Goal: Use online tool/utility: Utilize a website feature to perform a specific function

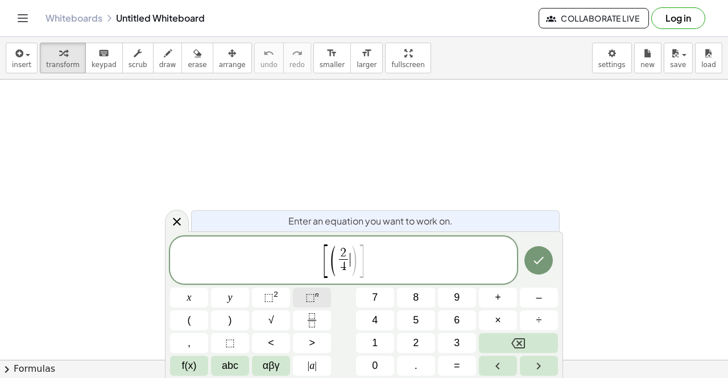
click at [311, 295] on span "⬚" at bounding box center [311, 297] width 10 height 11
click at [346, 253] on span "2" at bounding box center [343, 253] width 9 height 13
click at [323, 295] on button "⬚ n" at bounding box center [312, 298] width 38 height 20
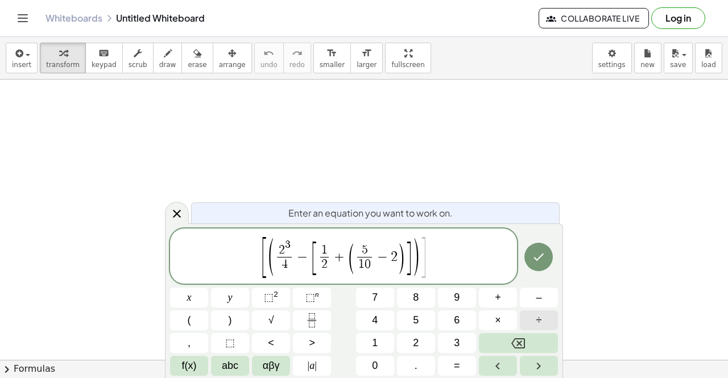
click at [531, 317] on button "÷" at bounding box center [539, 321] width 38 height 20
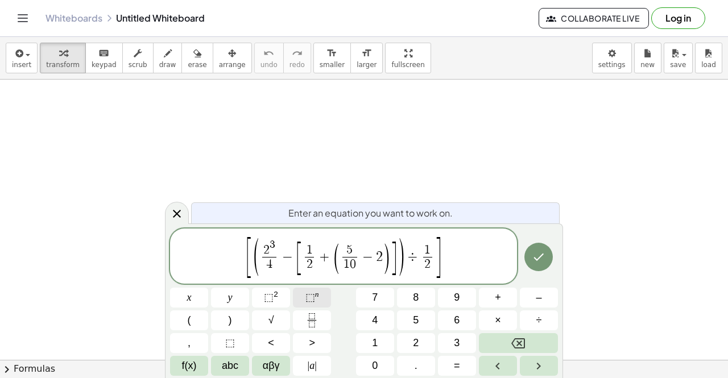
click at [320, 298] on button "⬚ n" at bounding box center [312, 298] width 38 height 20
click at [317, 306] on button "⬚ n" at bounding box center [312, 298] width 38 height 20
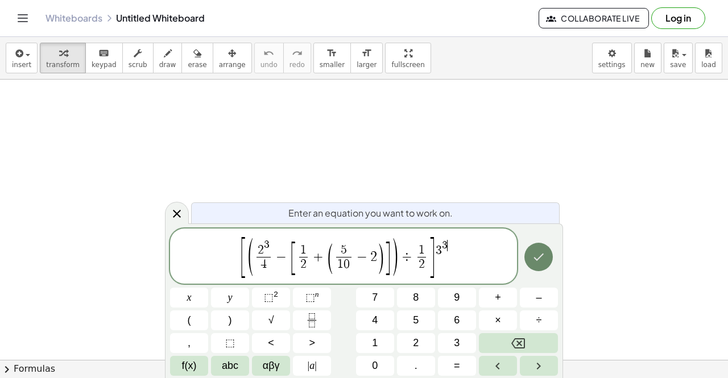
click at [544, 258] on icon "Done" at bounding box center [539, 257] width 14 height 14
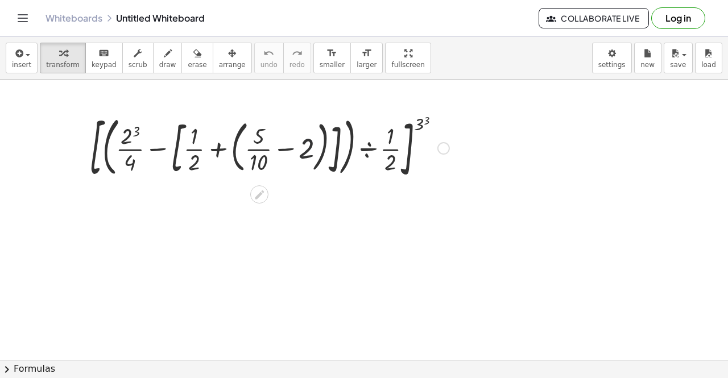
click at [300, 150] on div at bounding box center [270, 147] width 372 height 74
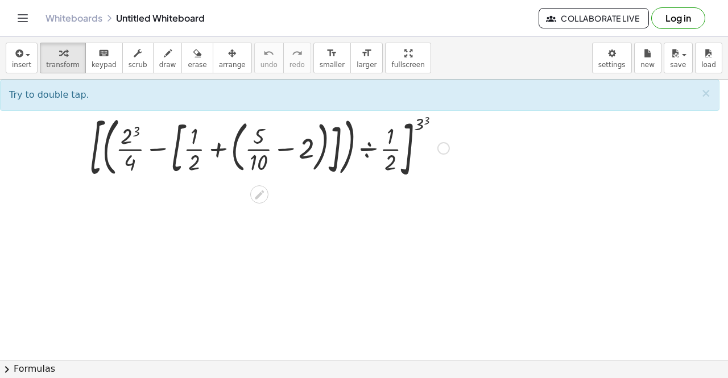
click at [298, 151] on div at bounding box center [270, 147] width 372 height 74
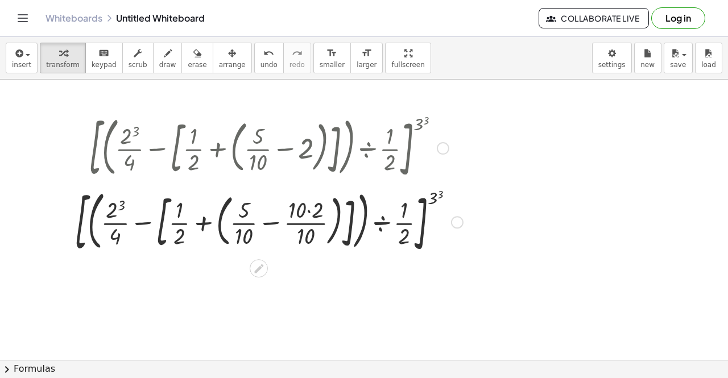
click at [307, 208] on div at bounding box center [269, 221] width 400 height 74
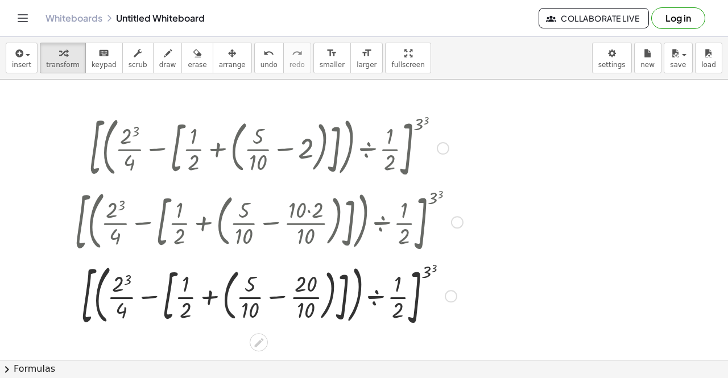
click at [303, 285] on div at bounding box center [269, 295] width 400 height 74
click at [274, 299] on div at bounding box center [269, 295] width 400 height 74
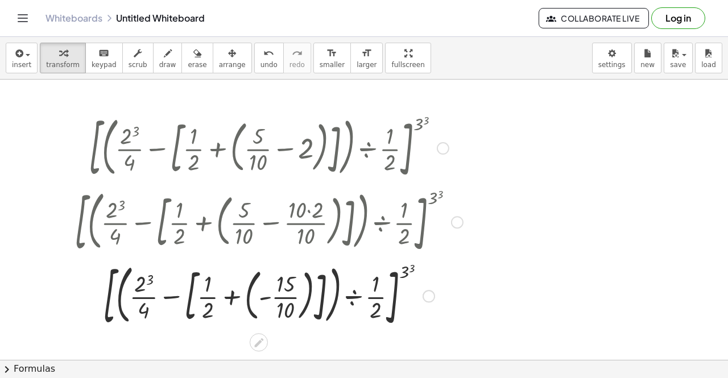
click at [236, 299] on div at bounding box center [269, 295] width 400 height 74
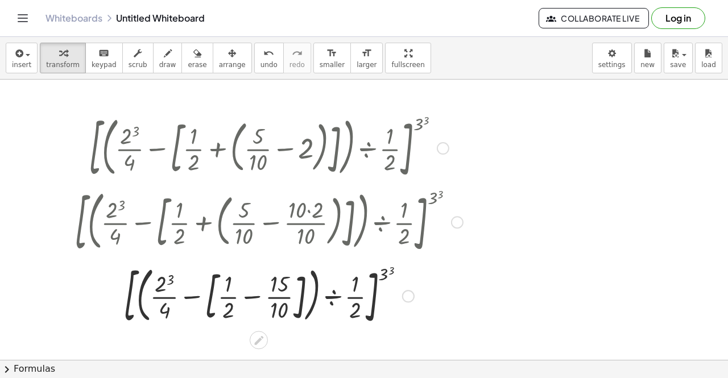
click at [222, 306] on div at bounding box center [269, 296] width 400 height 70
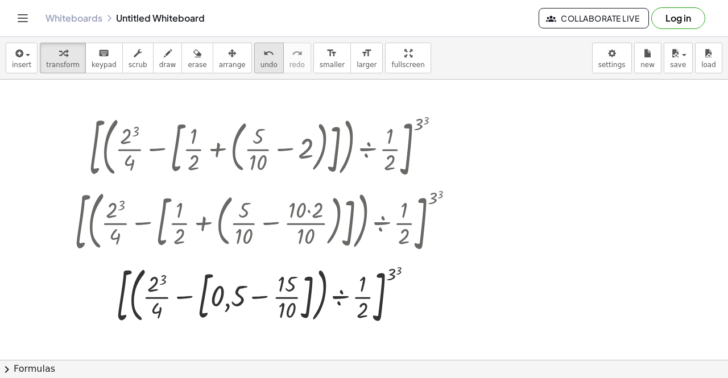
click at [261, 67] on span "undo" at bounding box center [269, 65] width 17 height 8
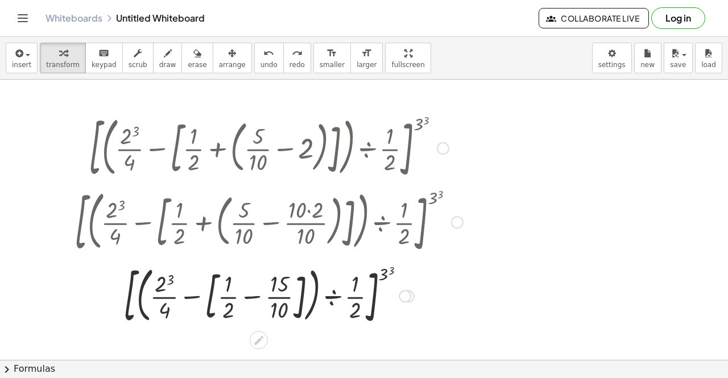
click at [227, 288] on div at bounding box center [268, 296] width 385 height 70
click at [230, 302] on div at bounding box center [268, 296] width 385 height 70
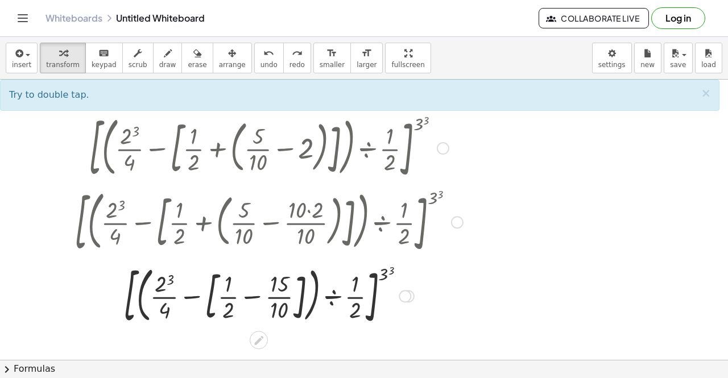
click at [269, 301] on div at bounding box center [268, 296] width 385 height 70
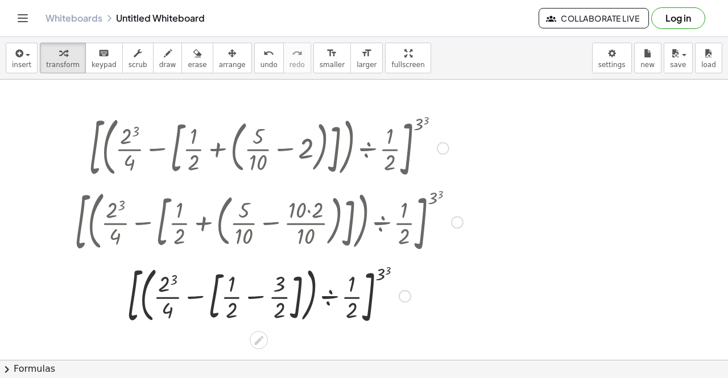
click at [274, 300] on div at bounding box center [269, 296] width 400 height 70
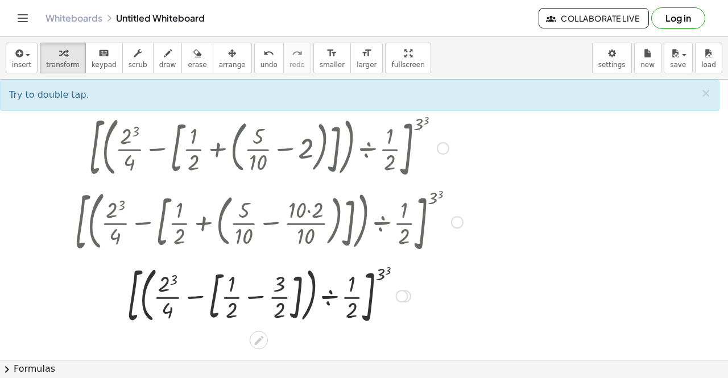
click at [257, 299] on div at bounding box center [269, 296] width 400 height 70
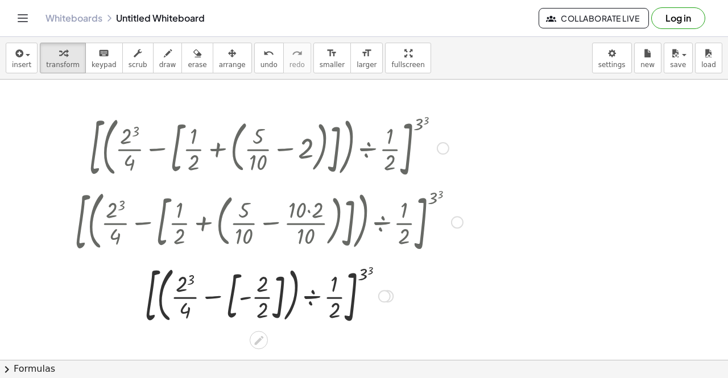
click at [262, 302] on div at bounding box center [269, 296] width 400 height 70
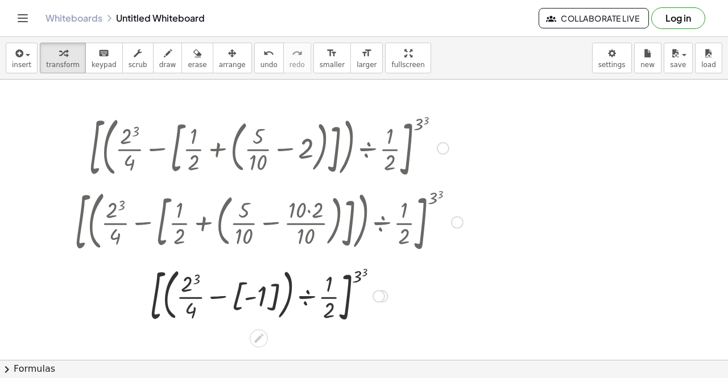
click at [237, 299] on div at bounding box center [269, 295] width 400 height 65
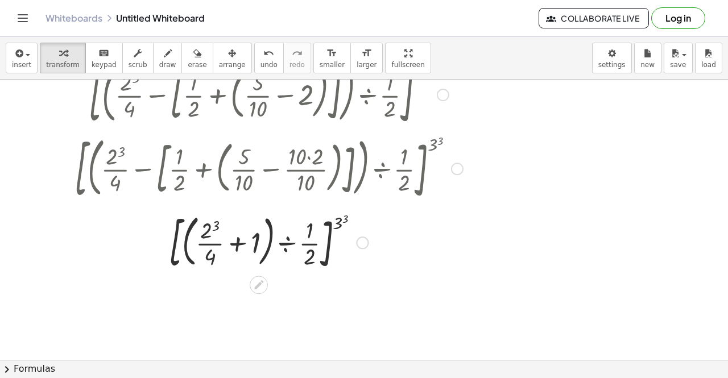
scroll to position [58, 0]
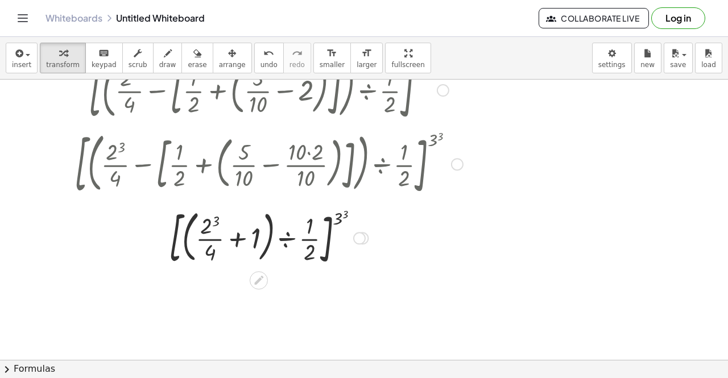
click at [209, 224] on div at bounding box center [269, 237] width 400 height 65
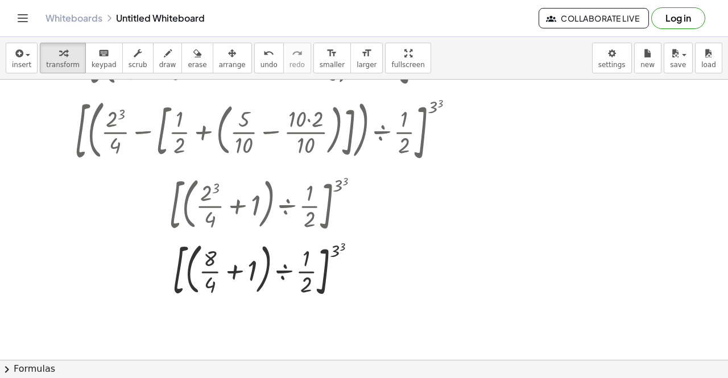
scroll to position [104, 0]
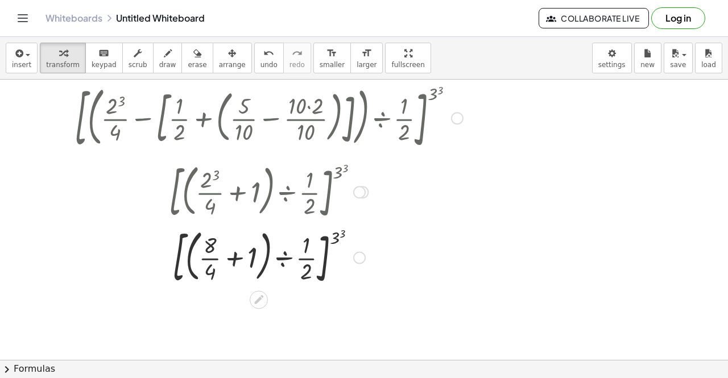
click at [241, 265] on div at bounding box center [269, 256] width 400 height 65
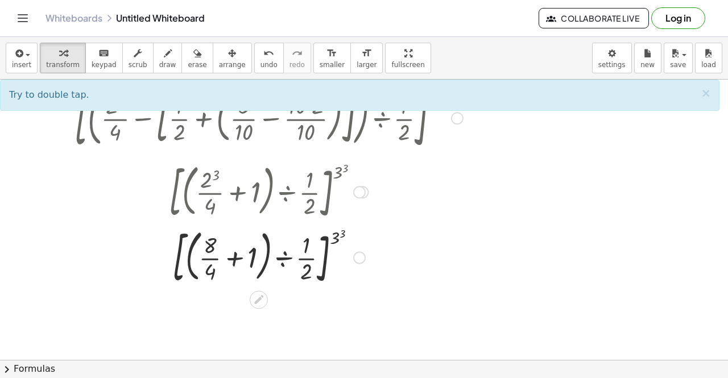
click at [254, 254] on div at bounding box center [269, 256] width 400 height 65
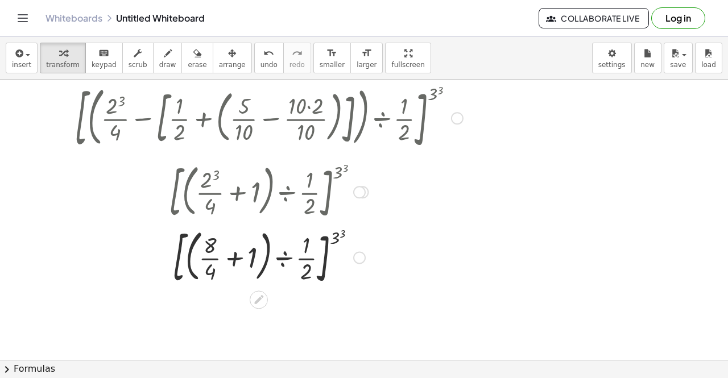
click at [254, 254] on div at bounding box center [269, 256] width 400 height 65
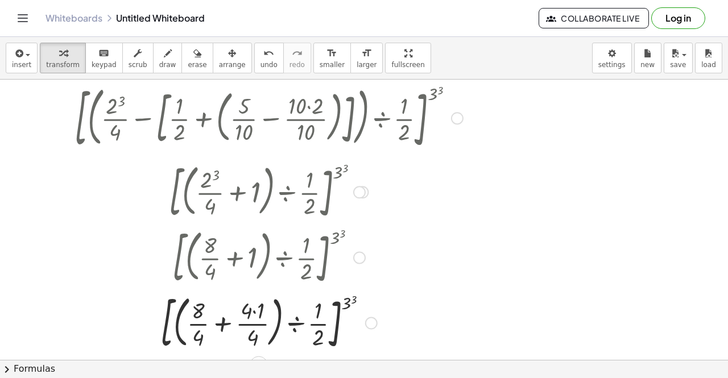
click at [254, 313] on div at bounding box center [269, 322] width 400 height 65
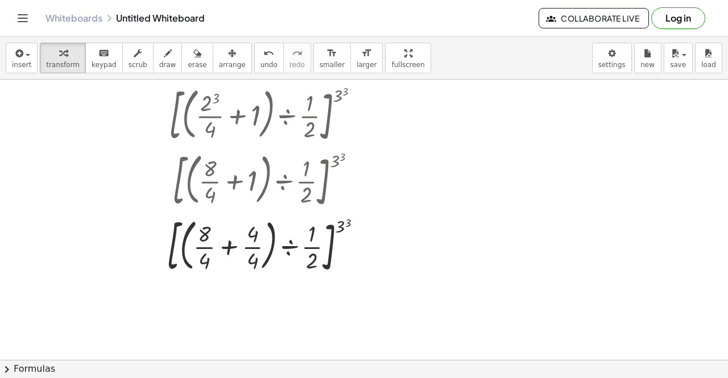
scroll to position [196, 0]
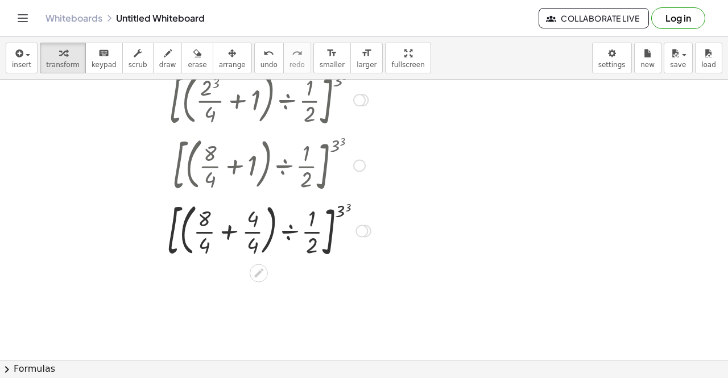
click at [227, 236] on div at bounding box center [269, 229] width 400 height 65
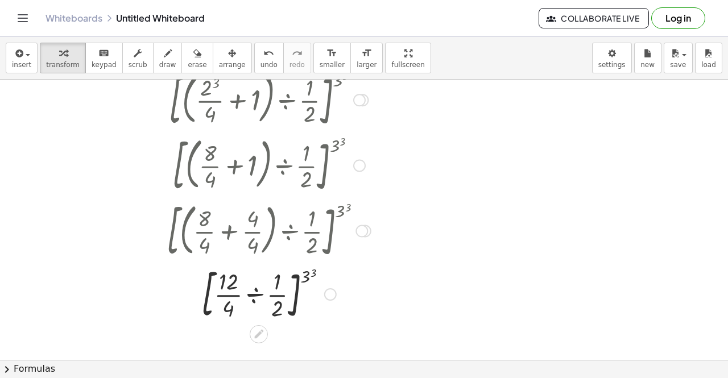
click at [229, 286] on div at bounding box center [269, 293] width 400 height 61
click at [232, 298] on div at bounding box center [269, 293] width 400 height 61
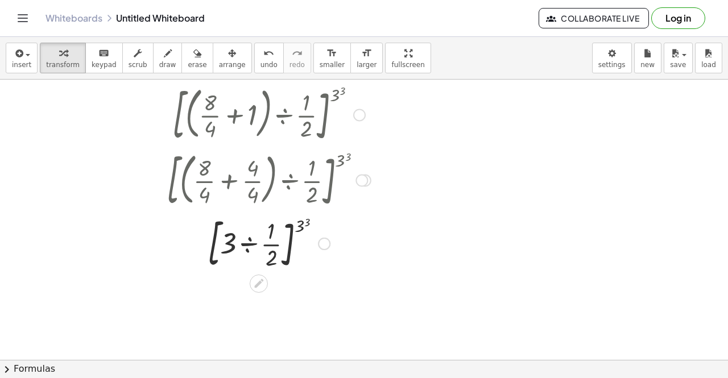
scroll to position [248, 0]
click at [234, 243] on div at bounding box center [269, 241] width 400 height 61
click at [230, 245] on div at bounding box center [269, 241] width 400 height 61
click at [253, 246] on div at bounding box center [269, 241] width 400 height 61
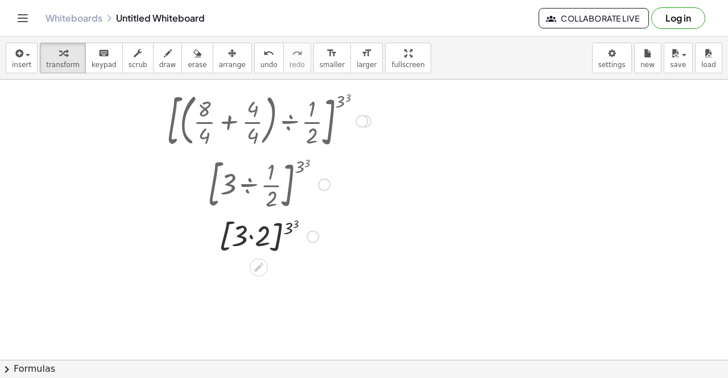
scroll to position [306, 0]
click at [295, 229] on div at bounding box center [269, 236] width 400 height 43
click at [256, 280] on div at bounding box center [269, 279] width 400 height 43
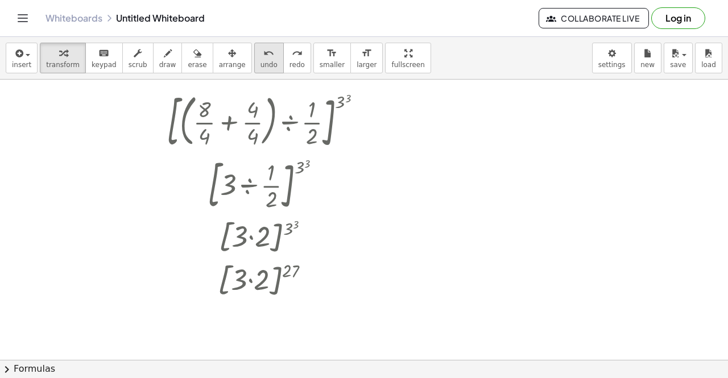
click at [261, 67] on span "undo" at bounding box center [269, 65] width 17 height 8
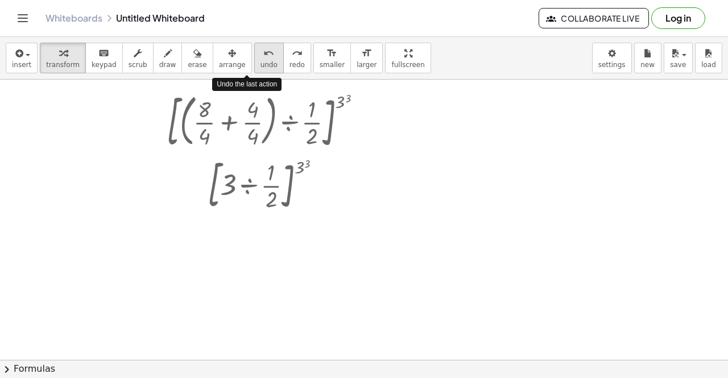
click at [261, 67] on span "undo" at bounding box center [269, 65] width 17 height 8
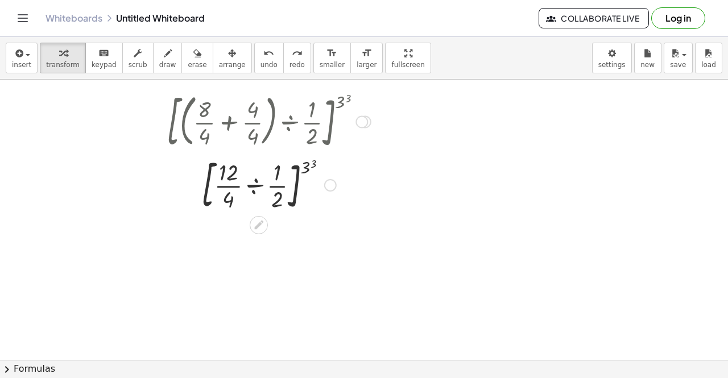
click at [274, 192] on div at bounding box center [269, 184] width 412 height 61
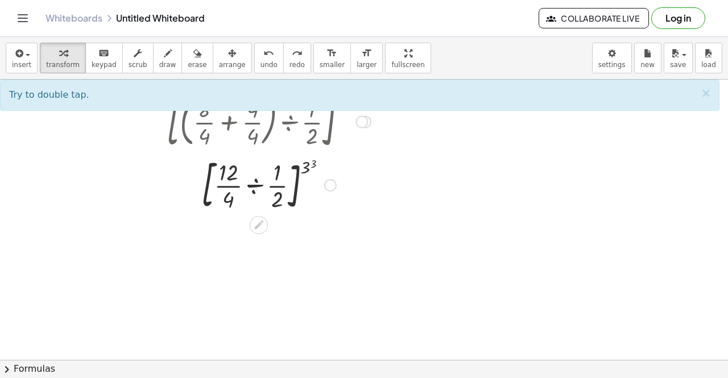
click at [232, 179] on div at bounding box center [269, 184] width 412 height 61
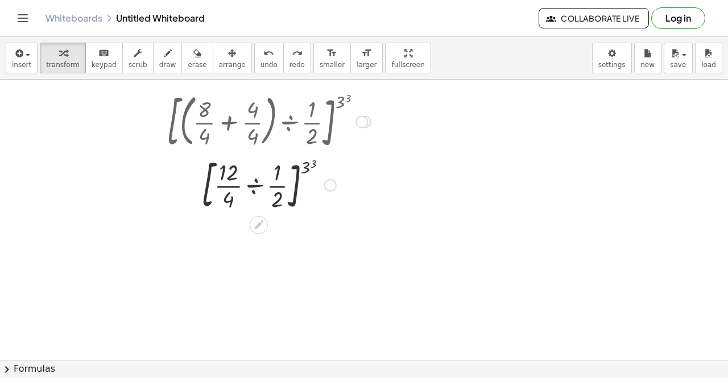
click at [274, 187] on div at bounding box center [269, 184] width 412 height 61
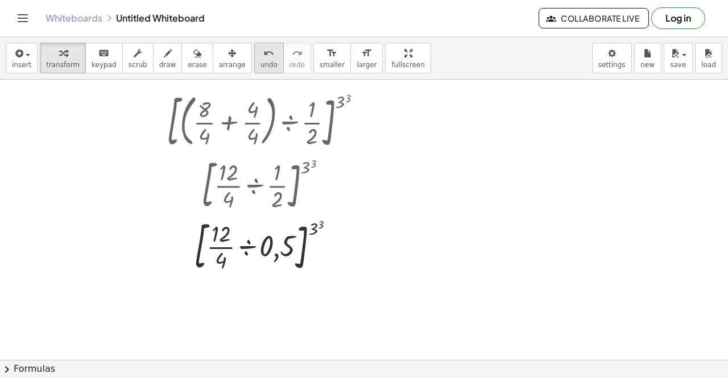
click at [254, 65] on button "undo undo" at bounding box center [269, 58] width 30 height 31
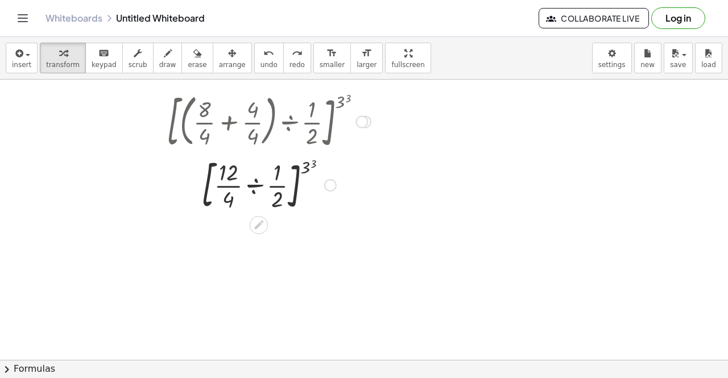
click at [231, 187] on div at bounding box center [268, 184] width 385 height 61
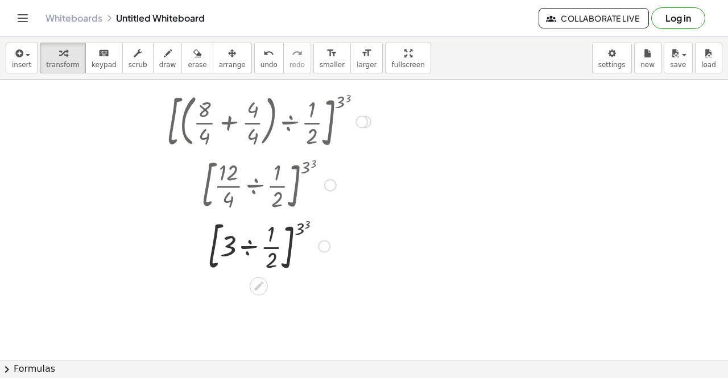
click at [233, 249] on div at bounding box center [269, 245] width 400 height 61
click at [233, 243] on div at bounding box center [269, 245] width 400 height 61
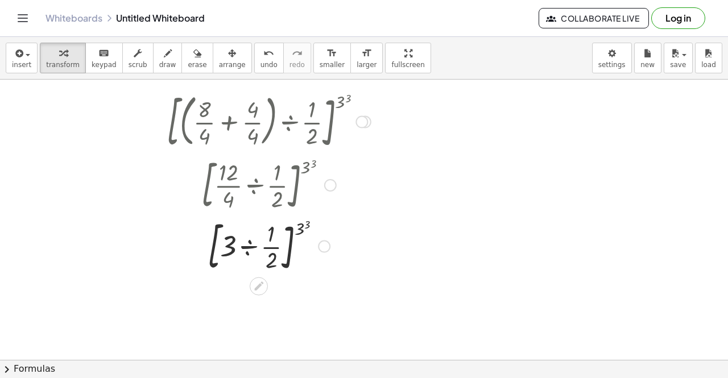
click at [271, 245] on div at bounding box center [269, 245] width 400 height 61
click at [261, 63] on span "undo" at bounding box center [269, 65] width 17 height 8
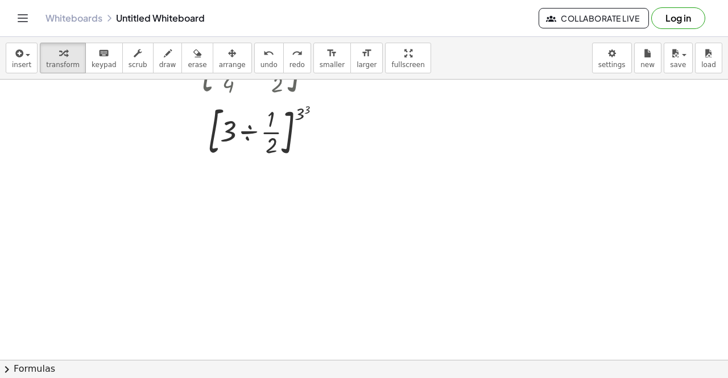
scroll to position [421, 0]
click at [232, 133] on div at bounding box center [268, 130] width 385 height 61
click at [227, 151] on div at bounding box center [268, 130] width 385 height 61
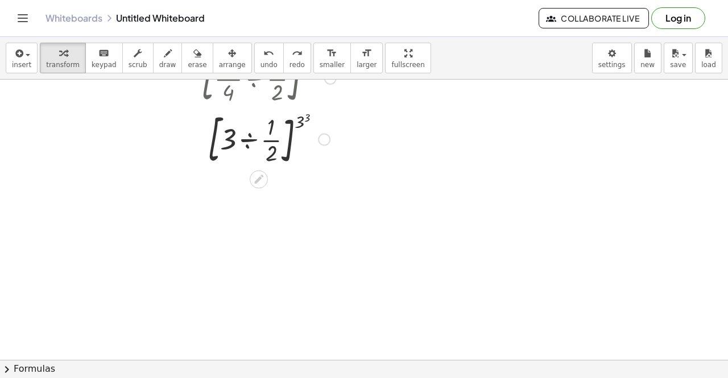
click at [229, 145] on div at bounding box center [268, 138] width 385 height 61
click at [251, 141] on div at bounding box center [268, 138] width 385 height 61
click at [261, 65] on span "undo" at bounding box center [269, 65] width 17 height 8
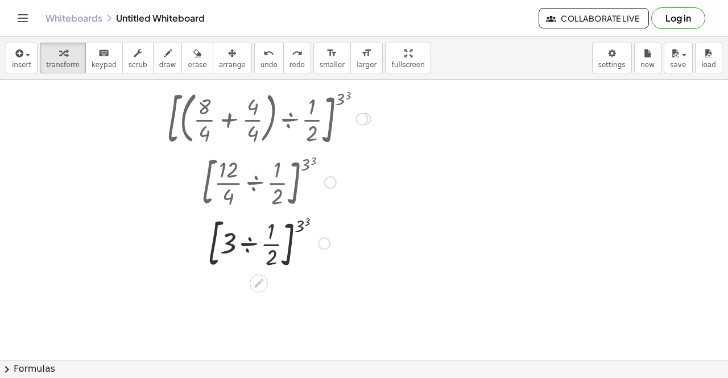
scroll to position [308, 0]
click at [300, 225] on div at bounding box center [268, 243] width 423 height 61
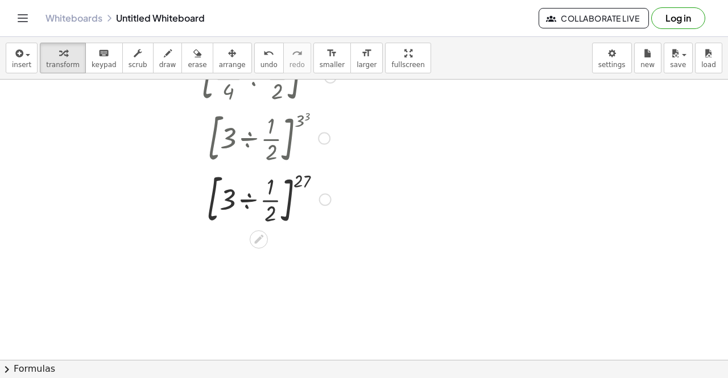
scroll to position [414, 0]
click at [225, 197] on div at bounding box center [269, 197] width 400 height 61
click at [227, 199] on div at bounding box center [269, 197] width 400 height 61
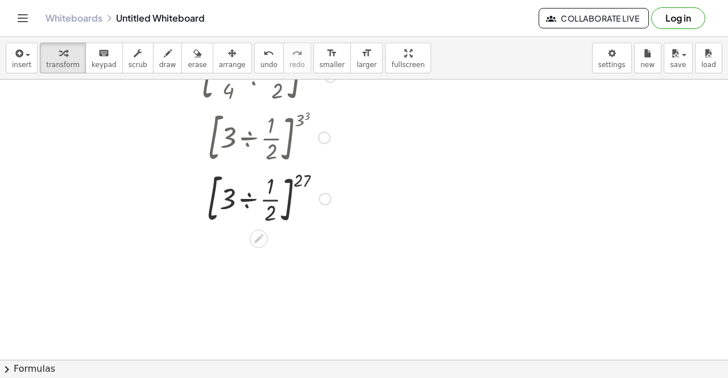
click at [227, 199] on div at bounding box center [269, 197] width 400 height 61
click at [216, 201] on div at bounding box center [269, 197] width 400 height 61
click at [214, 200] on div at bounding box center [269, 197] width 400 height 61
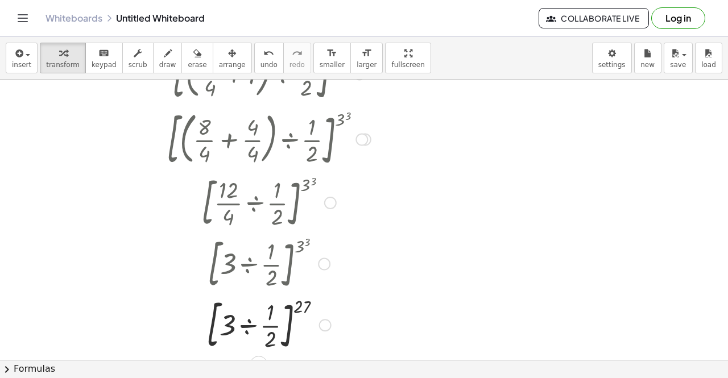
scroll to position [279, 0]
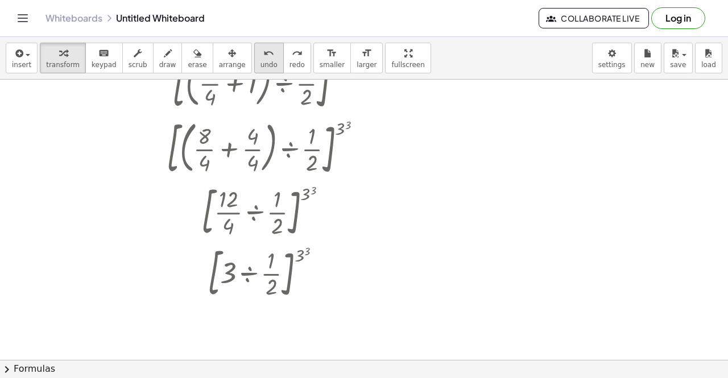
click at [261, 62] on span "undo" at bounding box center [269, 65] width 17 height 8
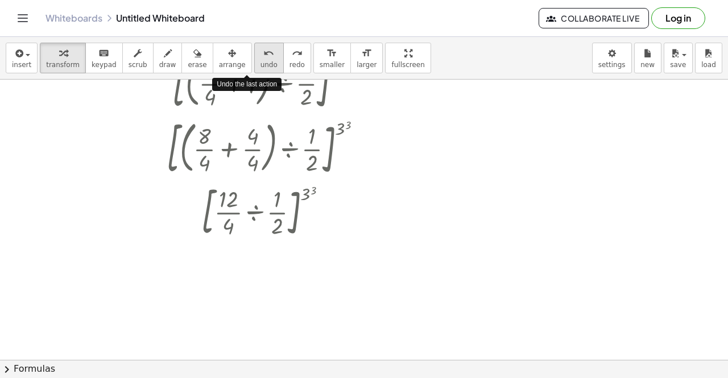
click at [261, 62] on span "undo" at bounding box center [269, 65] width 17 height 8
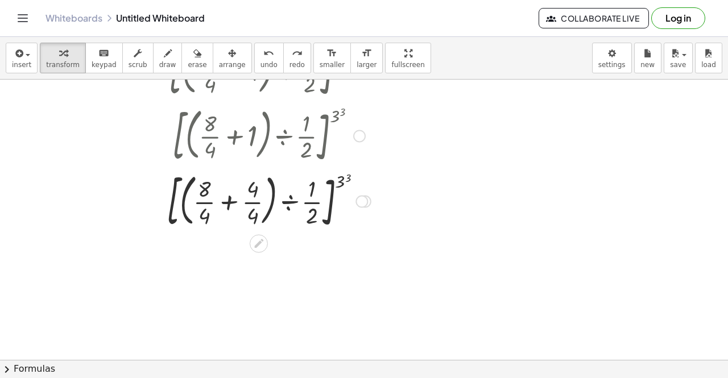
scroll to position [225, 0]
click at [348, 181] on div at bounding box center [268, 201] width 469 height 65
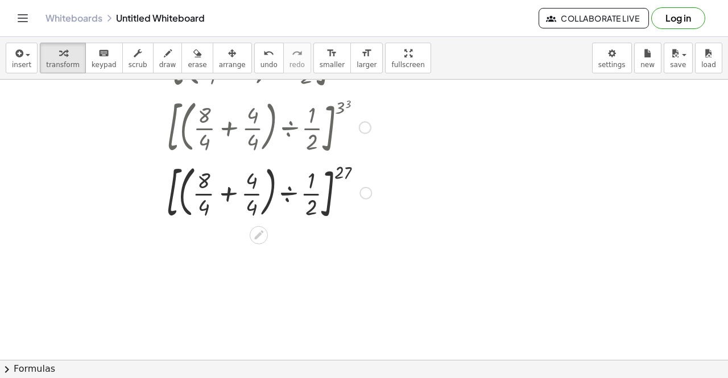
scroll to position [302, 0]
click at [231, 197] on div at bounding box center [269, 190] width 400 height 65
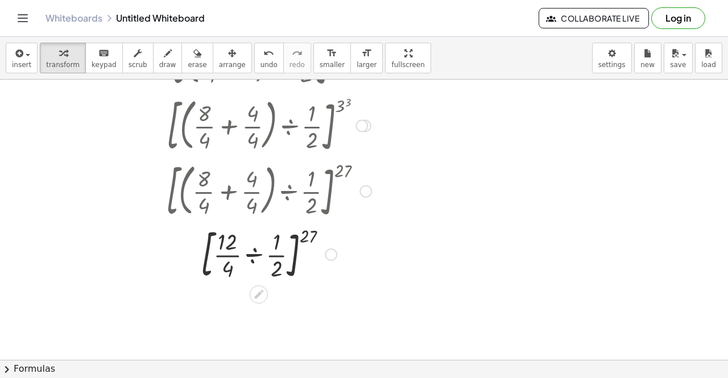
click at [276, 259] on div at bounding box center [269, 253] width 400 height 61
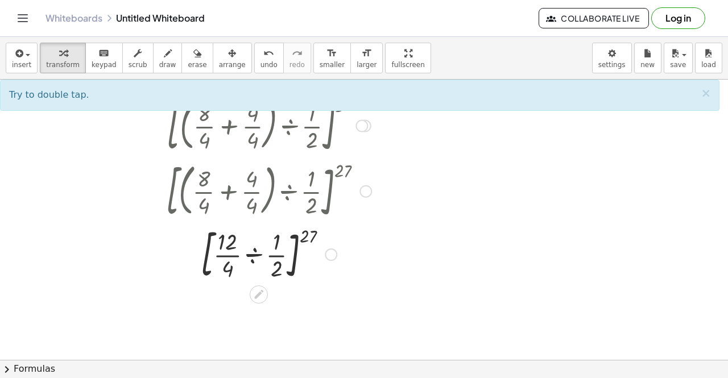
click at [276, 259] on div at bounding box center [269, 253] width 400 height 61
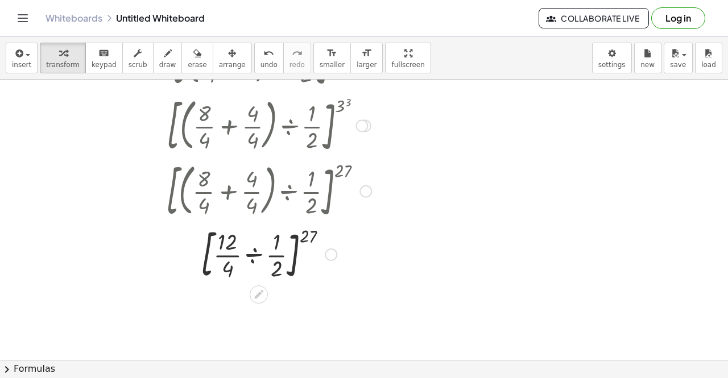
click at [276, 259] on div at bounding box center [269, 253] width 400 height 61
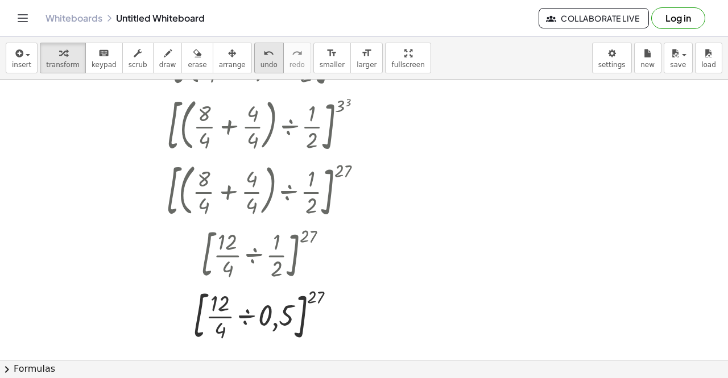
click at [254, 64] on button "undo undo" at bounding box center [269, 58] width 30 height 31
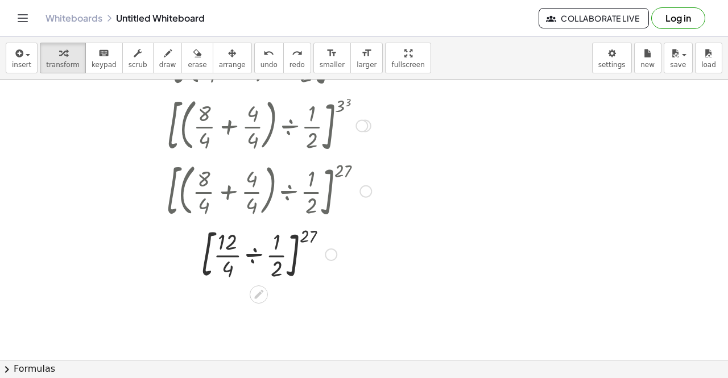
click at [251, 256] on div at bounding box center [268, 253] width 385 height 61
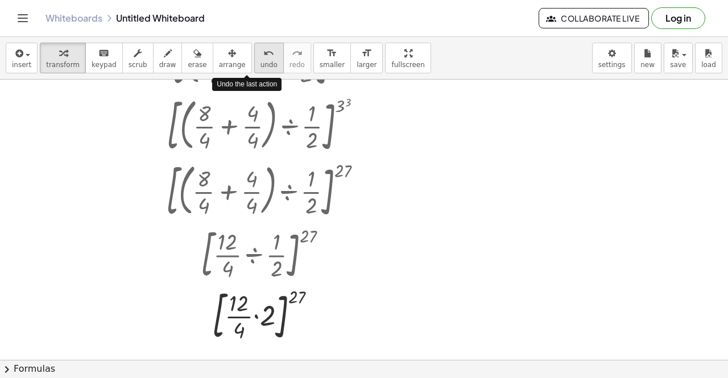
click at [263, 51] on icon "undo" at bounding box center [268, 54] width 11 height 14
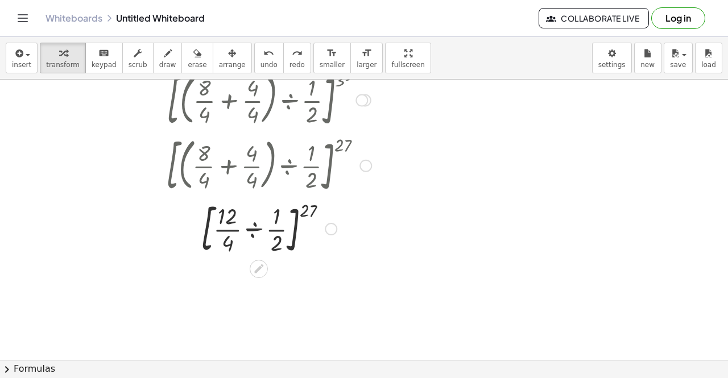
scroll to position [329, 0]
click at [226, 226] on div at bounding box center [268, 226] width 423 height 61
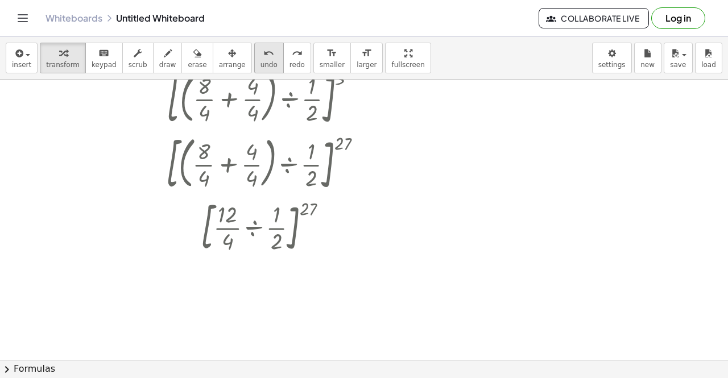
click at [261, 64] on span "undo" at bounding box center [269, 65] width 17 height 8
click at [238, 229] on div at bounding box center [269, 226] width 412 height 61
click at [257, 55] on button "undo undo" at bounding box center [269, 58] width 30 height 31
click at [267, 224] on div at bounding box center [269, 226] width 412 height 61
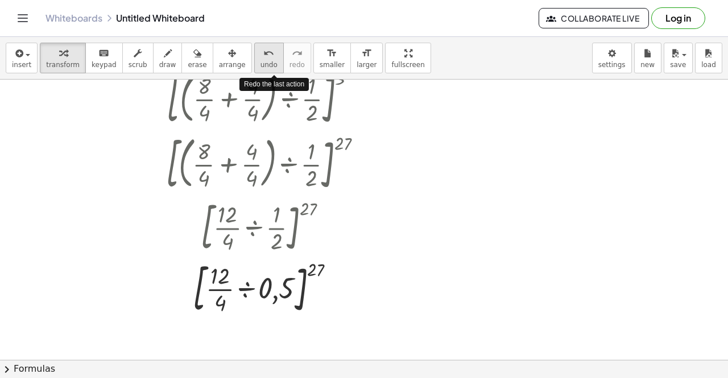
click at [256, 65] on button "undo undo" at bounding box center [269, 58] width 30 height 31
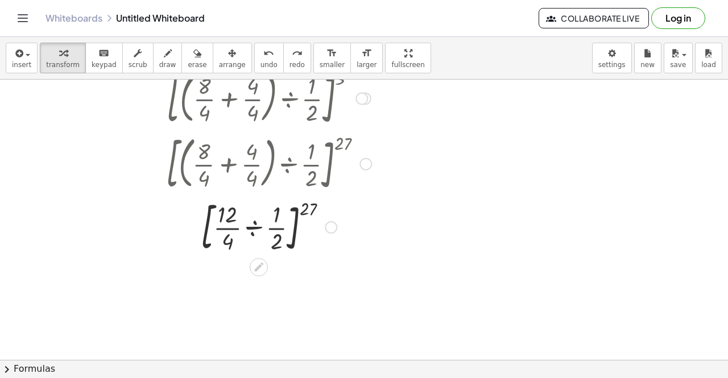
click at [264, 267] on icon at bounding box center [259, 267] width 12 height 12
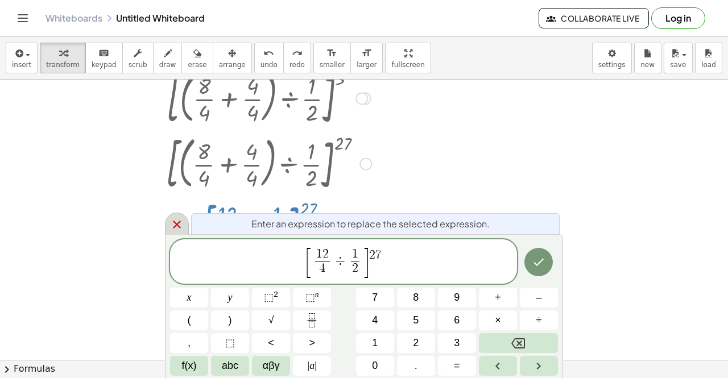
click at [180, 224] on icon at bounding box center [177, 225] width 14 height 14
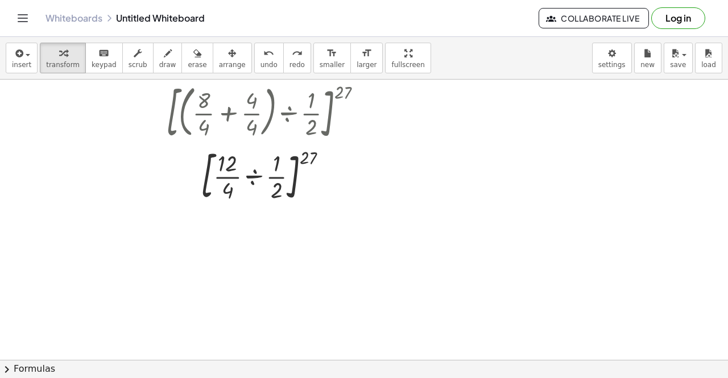
scroll to position [381, 0]
click at [252, 178] on div at bounding box center [268, 174] width 385 height 61
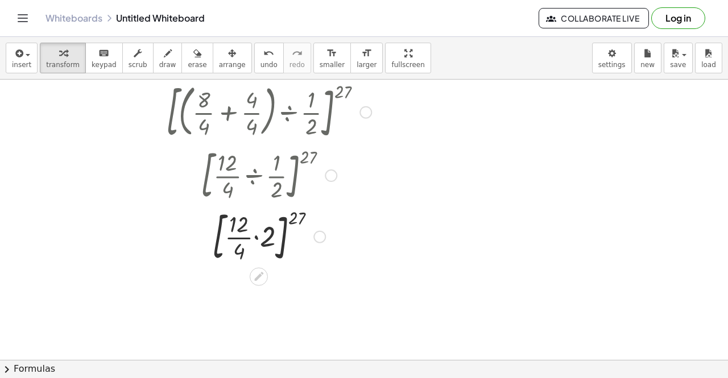
click at [254, 241] on div at bounding box center [269, 235] width 400 height 61
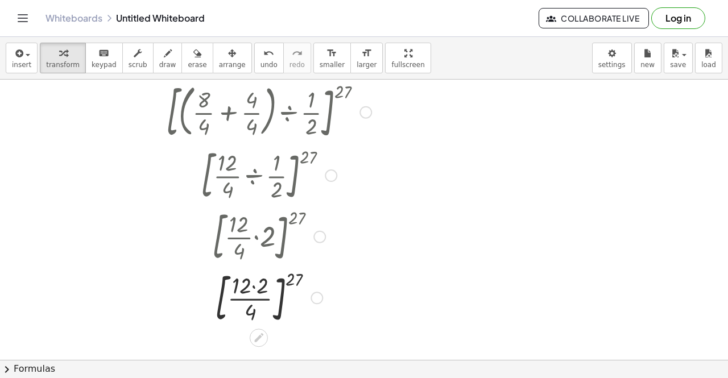
click at [253, 286] on div at bounding box center [269, 297] width 400 height 61
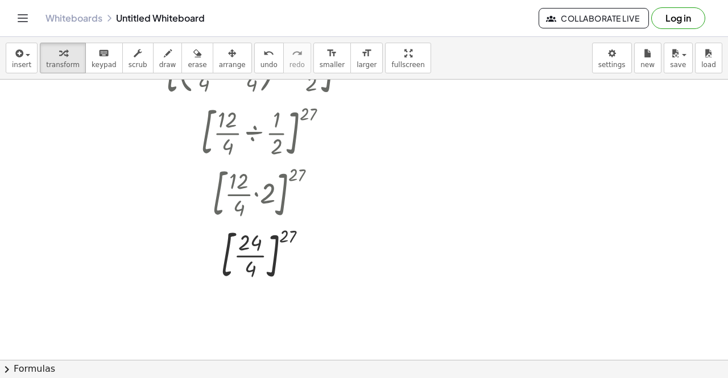
scroll to position [424, 0]
click at [254, 252] on div at bounding box center [269, 253] width 400 height 61
click at [260, 302] on div at bounding box center [269, 303] width 400 height 38
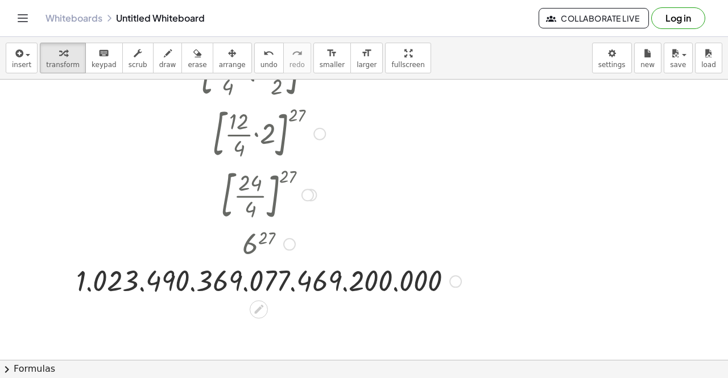
scroll to position [527, 0]
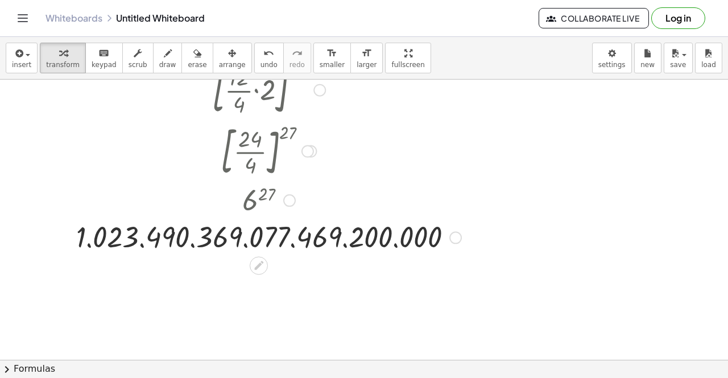
click at [459, 240] on div at bounding box center [455, 238] width 13 height 13
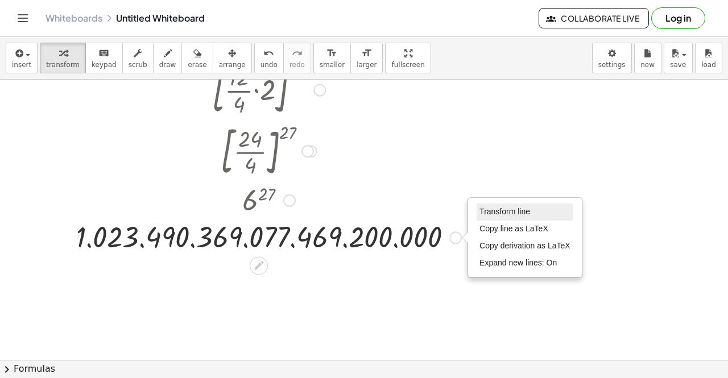
click at [542, 213] on li "Transform line" at bounding box center [525, 212] width 97 height 17
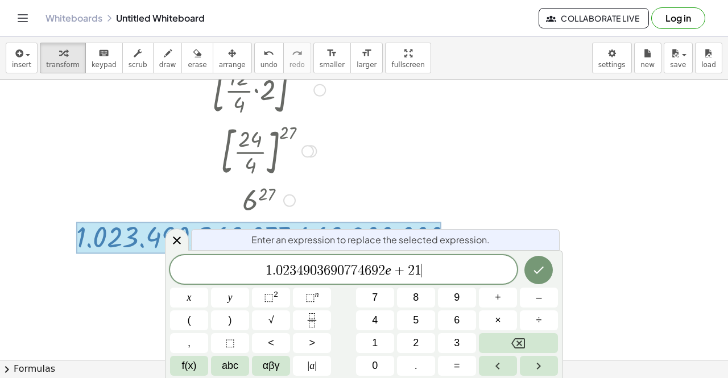
click at [441, 279] on div "1 . 0 2 3 4 9 0 3 6 9 0 7 7 4 6 9 2 e + 2 1 ​" at bounding box center [343, 269] width 347 height 28
click at [529, 278] on button "Done" at bounding box center [539, 270] width 28 height 28
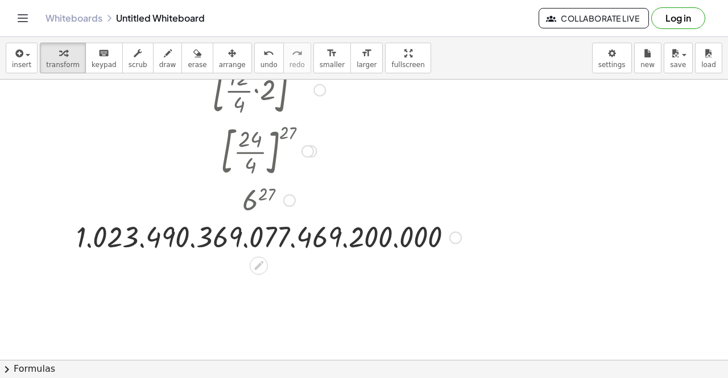
click at [403, 235] on div at bounding box center [269, 237] width 400 height 38
click at [451, 240] on div at bounding box center [455, 238] width 13 height 13
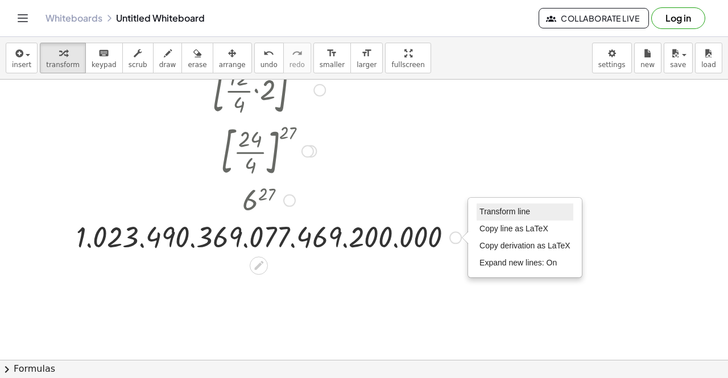
click at [503, 213] on span "Transform line" at bounding box center [505, 211] width 51 height 9
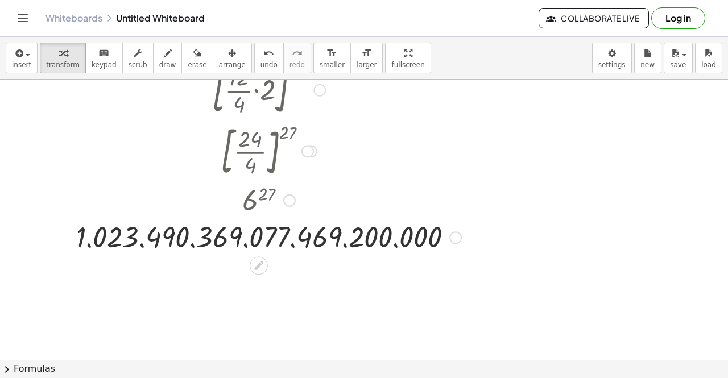
click at [461, 239] on div "Transform line Copy line as LaTeX Copy derivation as LaTeX Expand new lines: On" at bounding box center [455, 238] width 13 height 13
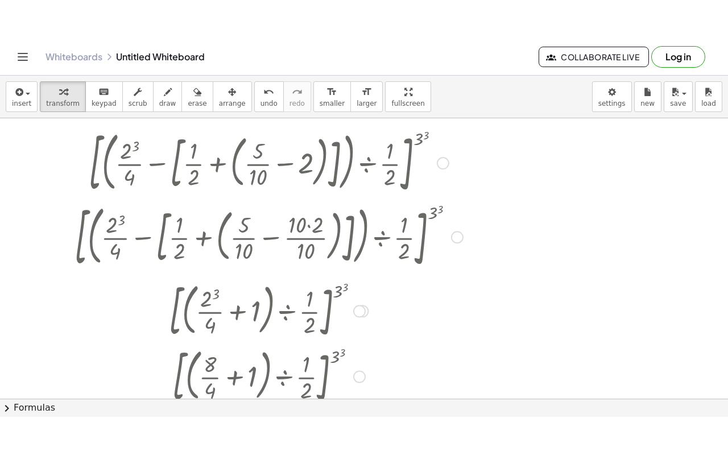
scroll to position [0, 0]
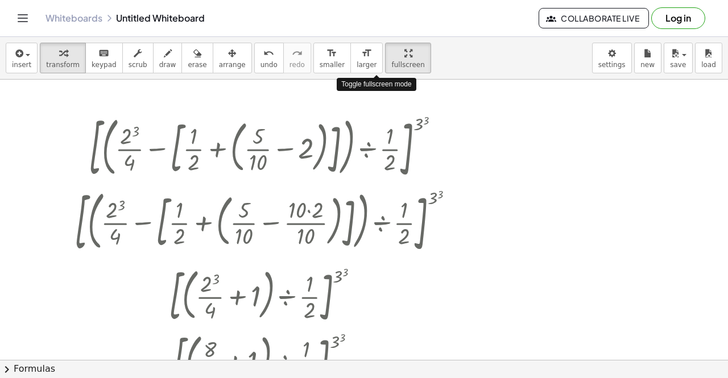
drag, startPoint x: 385, startPoint y: 57, endPoint x: 385, endPoint y: 106, distance: 49.5
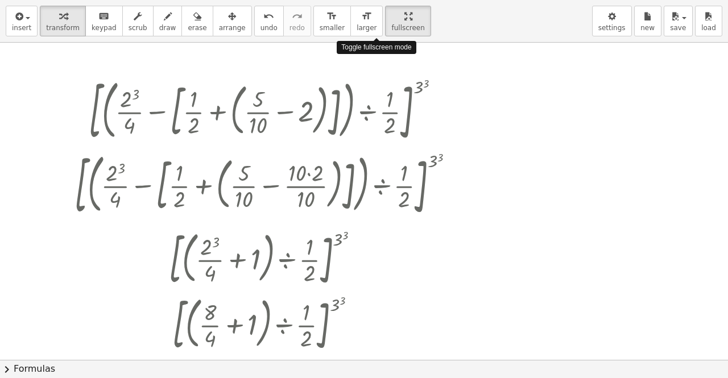
click at [385, 106] on div "insert select one: Math Expression Function Text Youtube Video Graphing Geometr…" at bounding box center [364, 189] width 728 height 378
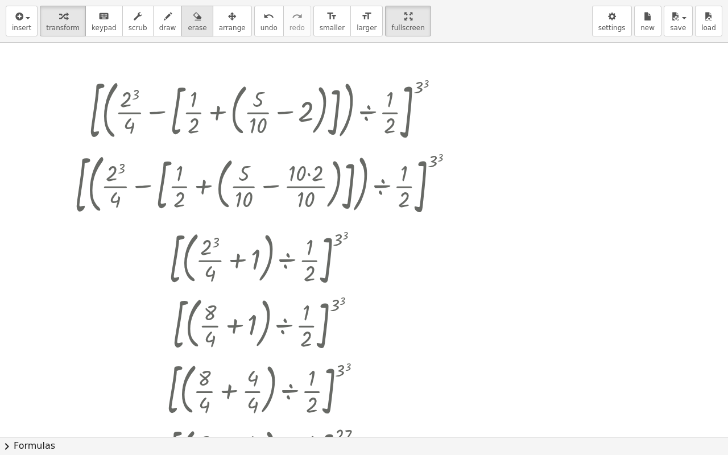
click at [188, 30] on span "erase" at bounding box center [197, 28] width 19 height 8
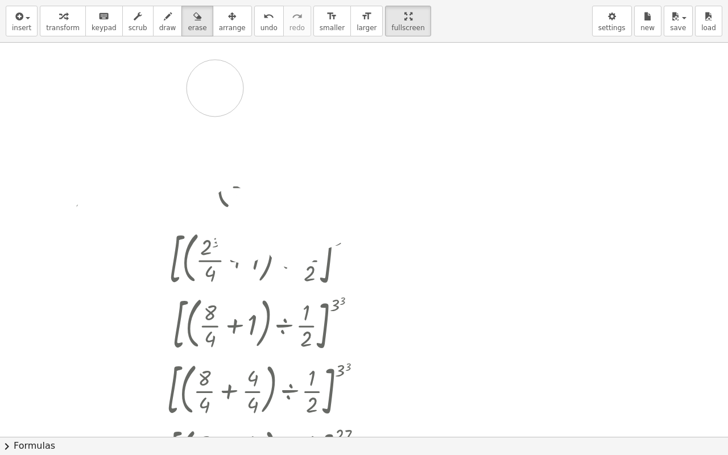
drag, startPoint x: 94, startPoint y: 78, endPoint x: 332, endPoint y: 115, distance: 240.2
click at [332, 115] on div at bounding box center [364, 437] width 728 height 789
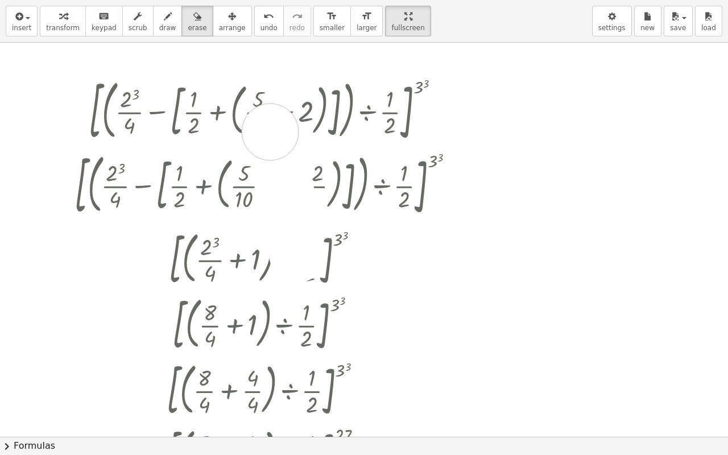
drag, startPoint x: 298, startPoint y: 254, endPoint x: 270, endPoint y: 132, distance: 125.3
click at [270, 132] on div at bounding box center [364, 437] width 728 height 789
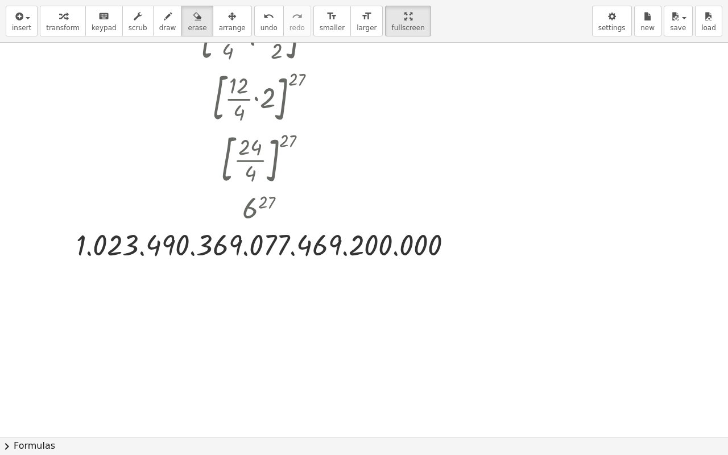
scroll to position [486, 0]
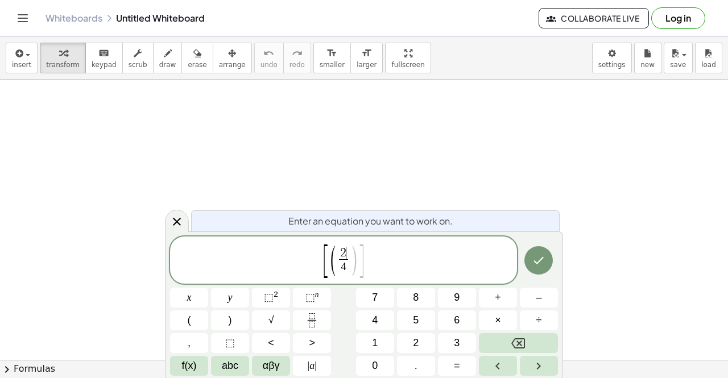
click at [346, 246] on span "( 2 ​ 4 ​ )" at bounding box center [343, 261] width 28 height 30
click at [325, 294] on button "⬚ n" at bounding box center [312, 298] width 38 height 20
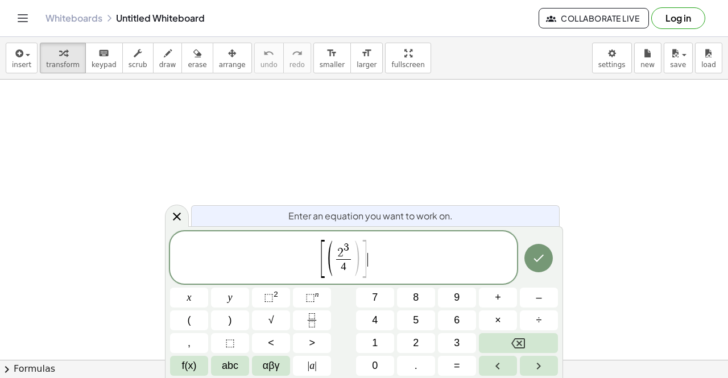
click at [366, 268] on span "]" at bounding box center [364, 259] width 9 height 42
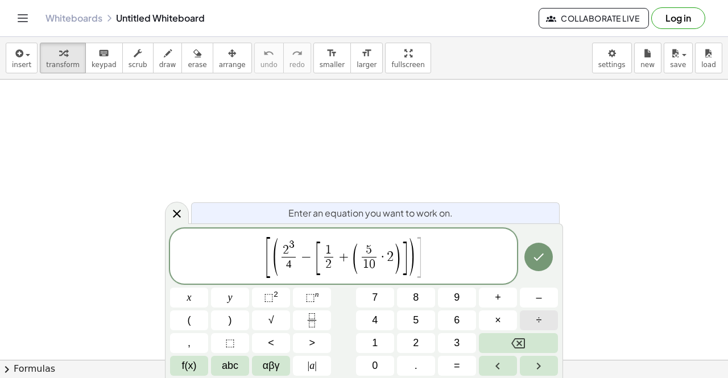
click at [551, 324] on button "÷" at bounding box center [539, 321] width 38 height 20
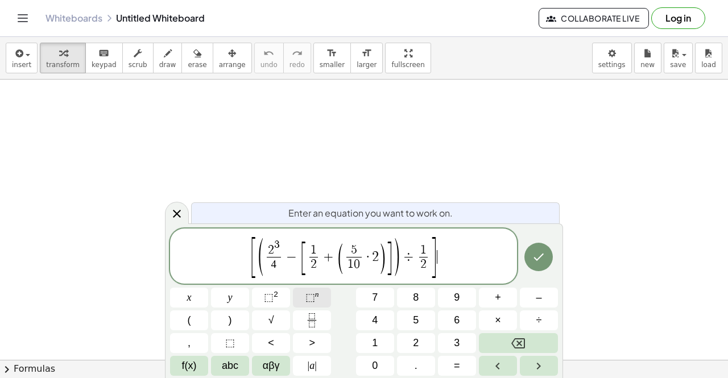
click at [326, 296] on button "⬚ n" at bounding box center [312, 298] width 38 height 20
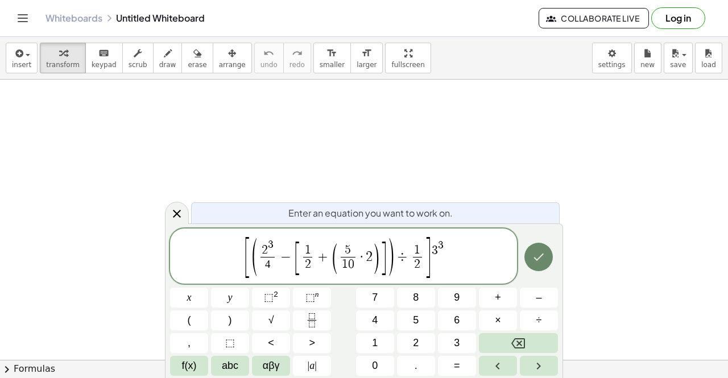
click at [550, 260] on button "Done" at bounding box center [539, 257] width 28 height 28
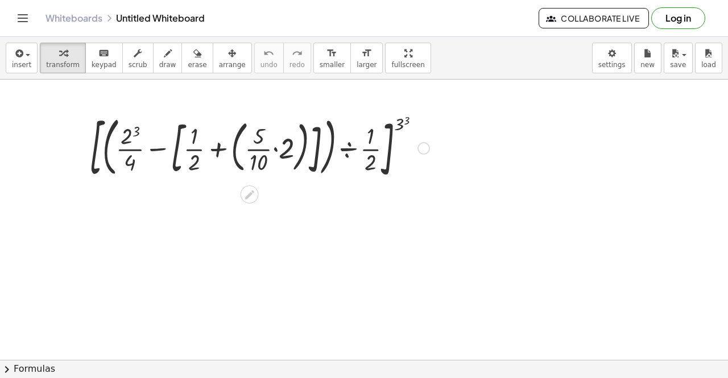
click at [284, 153] on div at bounding box center [260, 147] width 352 height 74
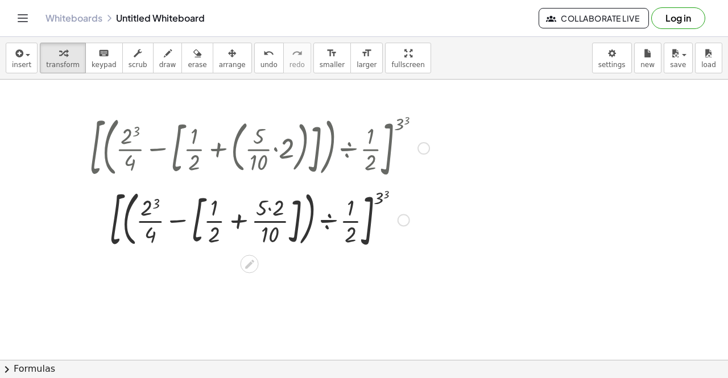
click at [271, 212] on div at bounding box center [260, 219] width 352 height 70
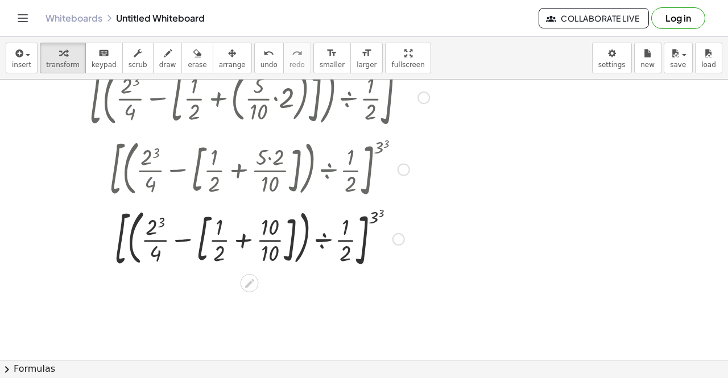
scroll to position [46, 0]
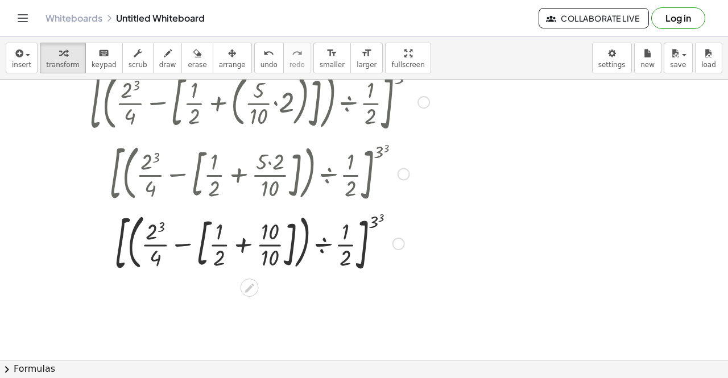
click at [224, 248] on div at bounding box center [260, 243] width 352 height 70
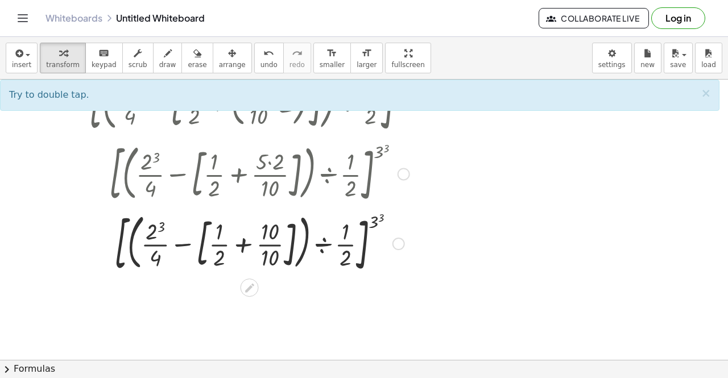
click at [248, 244] on div at bounding box center [260, 243] width 352 height 70
click at [272, 249] on div at bounding box center [260, 243] width 352 height 70
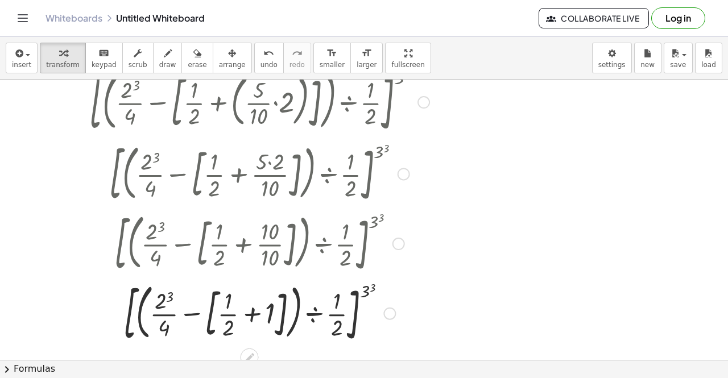
click at [228, 310] on div at bounding box center [260, 313] width 352 height 70
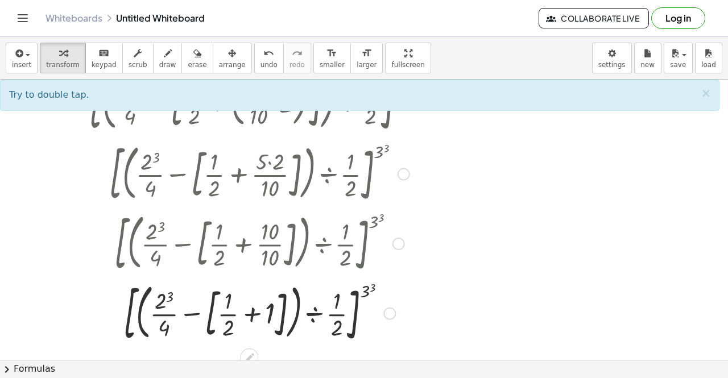
click at [250, 320] on div at bounding box center [260, 313] width 352 height 70
click at [271, 316] on div at bounding box center [260, 313] width 352 height 70
click at [230, 328] on div at bounding box center [260, 313] width 352 height 70
click at [228, 306] on div at bounding box center [260, 313] width 352 height 70
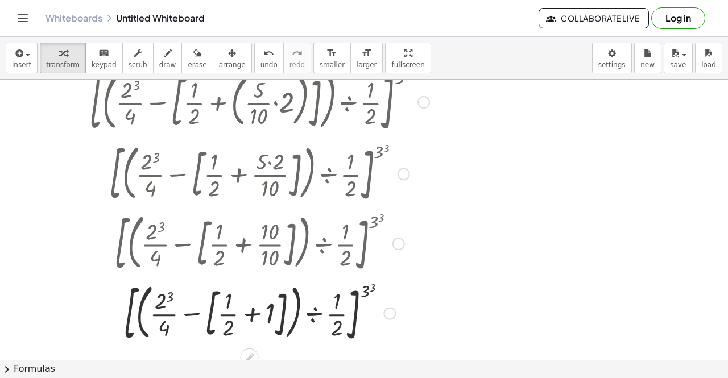
click at [228, 306] on div at bounding box center [260, 313] width 352 height 70
click at [229, 315] on div at bounding box center [260, 313] width 352 height 70
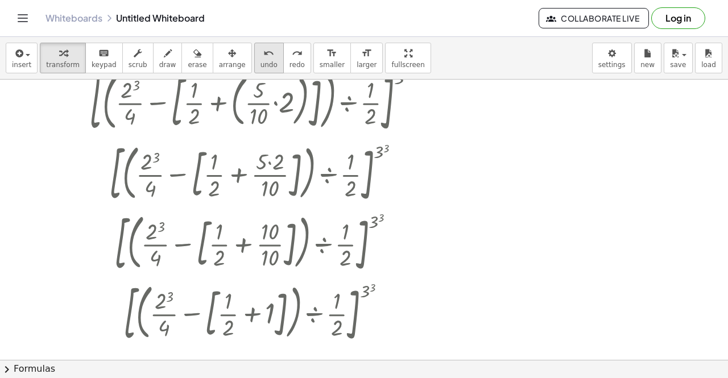
click at [261, 67] on span "undo" at bounding box center [269, 65] width 17 height 8
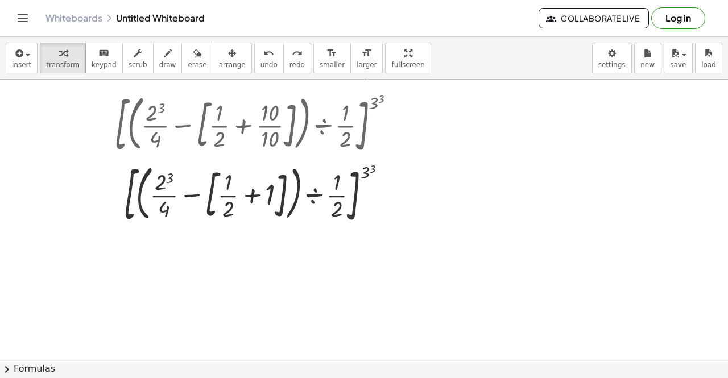
scroll to position [167, 0]
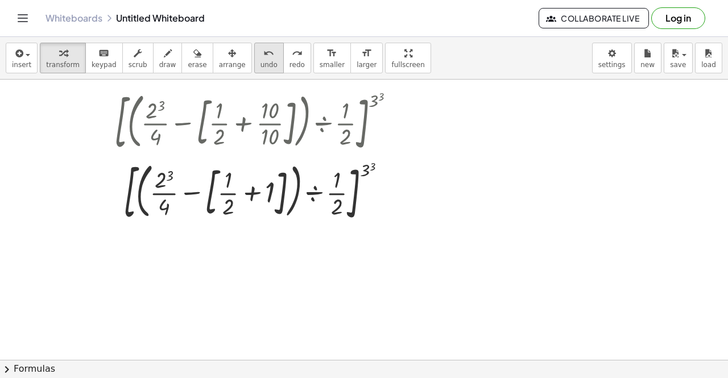
click at [257, 66] on button "undo undo" at bounding box center [269, 58] width 30 height 31
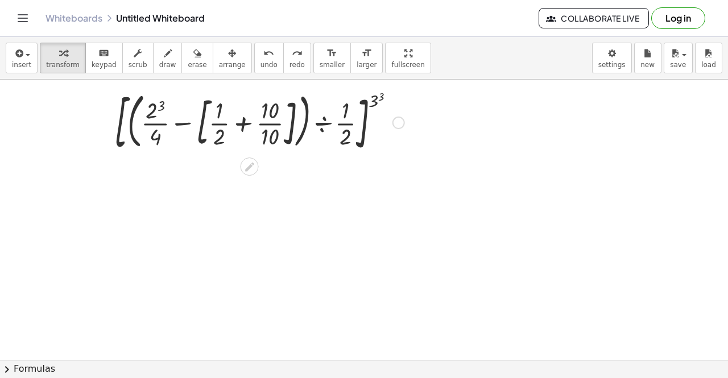
scroll to position [83, 0]
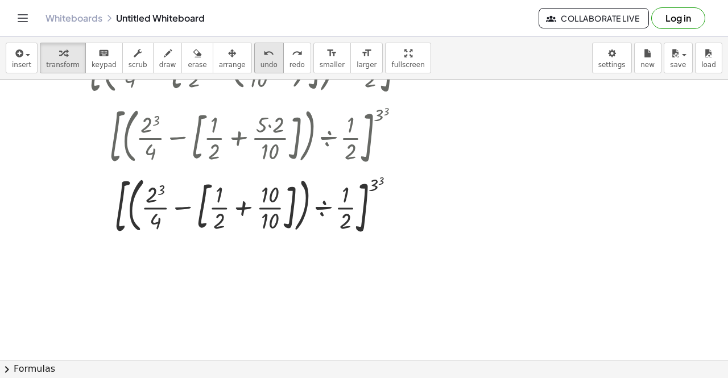
click at [261, 61] on span "undo" at bounding box center [269, 65] width 17 height 8
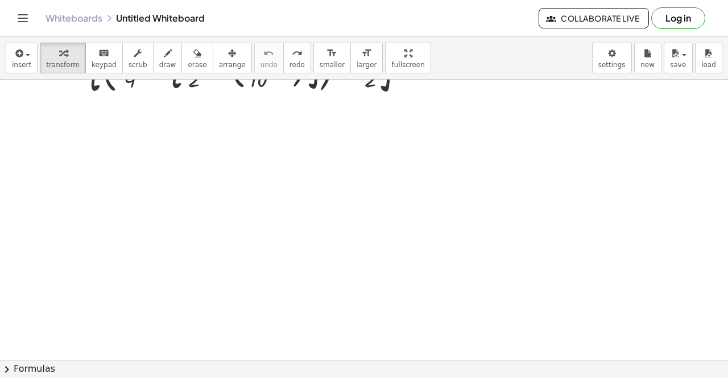
scroll to position [0, 0]
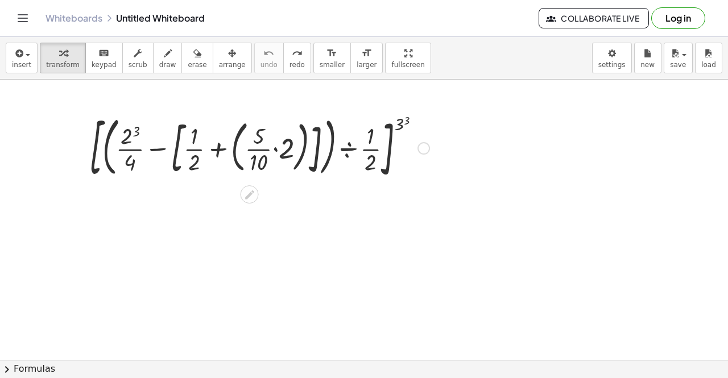
click at [400, 125] on div at bounding box center [260, 147] width 352 height 74
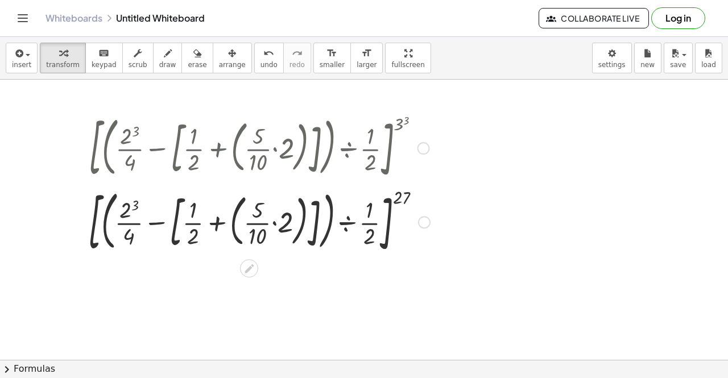
click at [125, 216] on div at bounding box center [258, 221] width 353 height 74
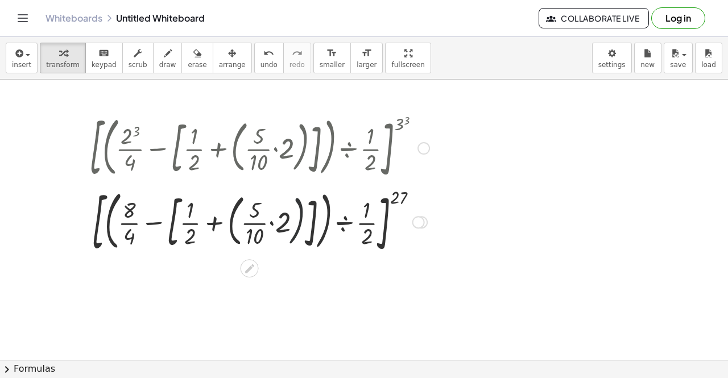
click at [292, 218] on div at bounding box center [260, 221] width 352 height 74
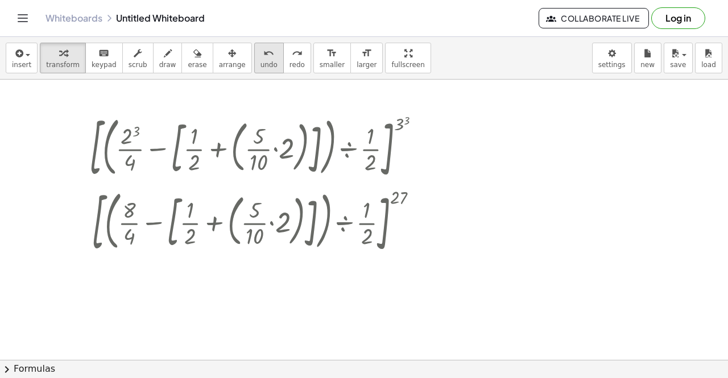
click at [263, 55] on icon "undo" at bounding box center [268, 54] width 11 height 14
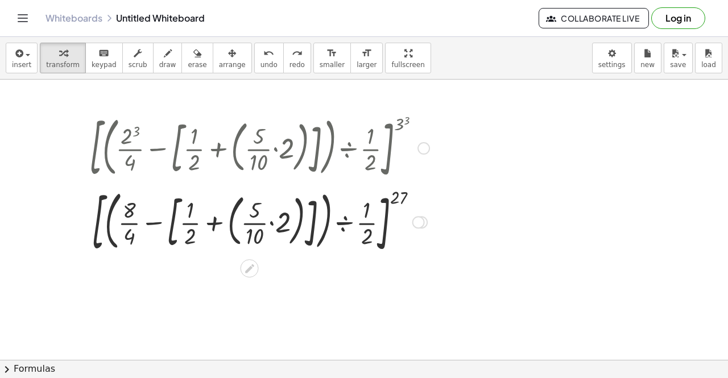
click at [271, 224] on div at bounding box center [259, 221] width 380 height 74
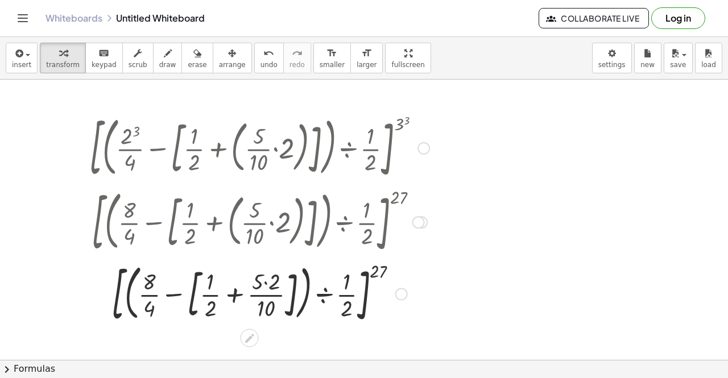
click at [269, 280] on div at bounding box center [260, 293] width 352 height 70
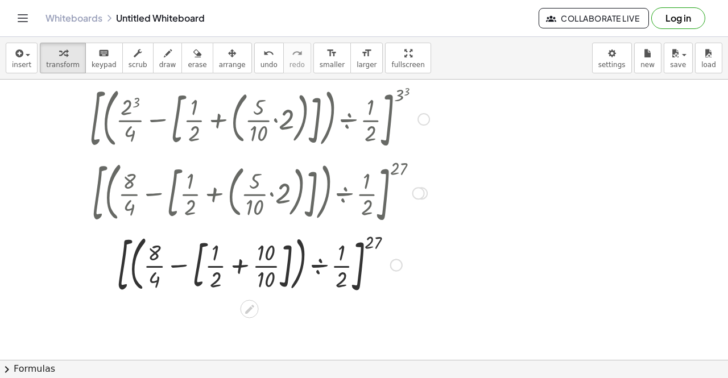
scroll to position [33, 0]
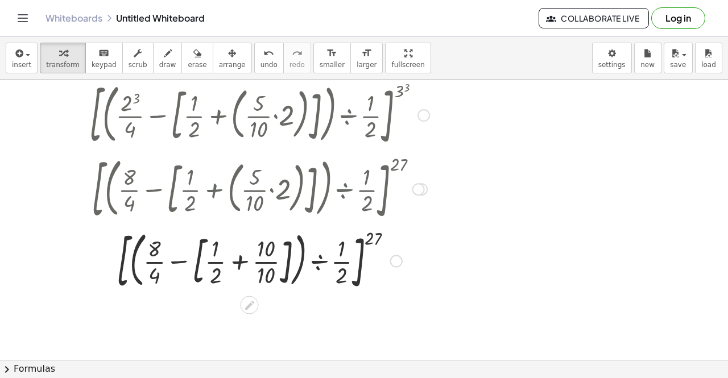
click at [245, 262] on div at bounding box center [260, 260] width 352 height 70
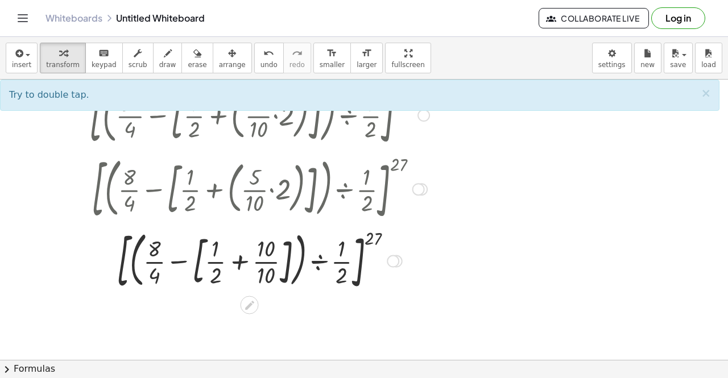
drag, startPoint x: 245, startPoint y: 262, endPoint x: 237, endPoint y: 262, distance: 8.0
click at [237, 262] on div at bounding box center [260, 260] width 352 height 70
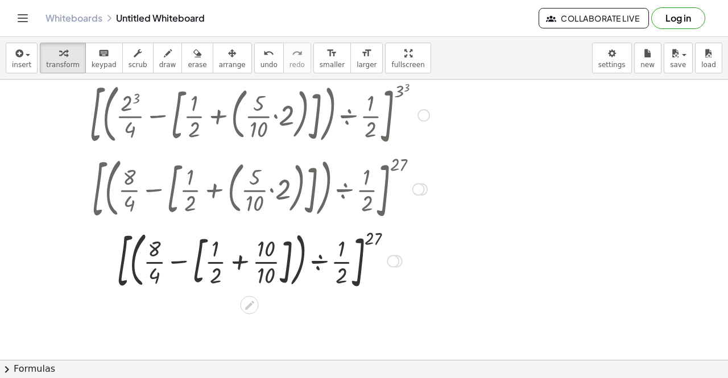
click at [237, 262] on div at bounding box center [260, 260] width 352 height 70
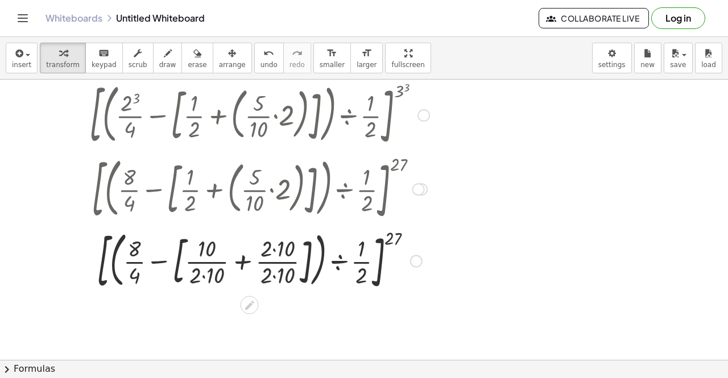
click at [207, 262] on div at bounding box center [260, 260] width 352 height 70
click at [249, 261] on div at bounding box center [260, 260] width 352 height 70
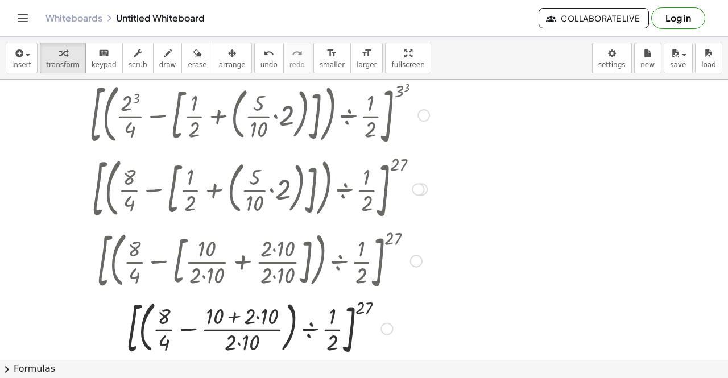
click at [238, 317] on div at bounding box center [260, 327] width 352 height 65
click at [255, 317] on div at bounding box center [260, 327] width 352 height 65
click at [262, 318] on div at bounding box center [260, 327] width 352 height 65
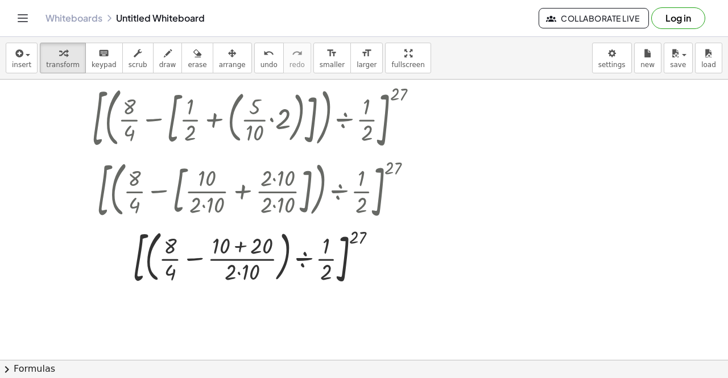
scroll to position [104, 0]
click at [242, 245] on div at bounding box center [260, 256] width 352 height 65
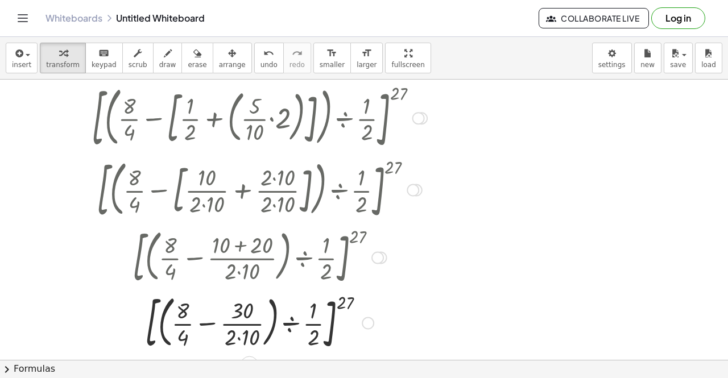
click at [239, 336] on div at bounding box center [260, 322] width 352 height 65
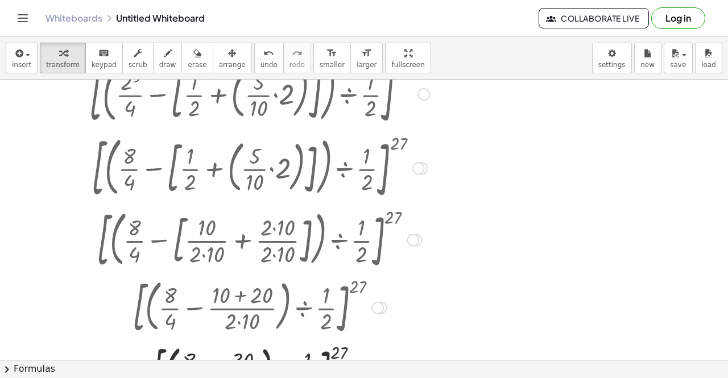
scroll to position [59, 0]
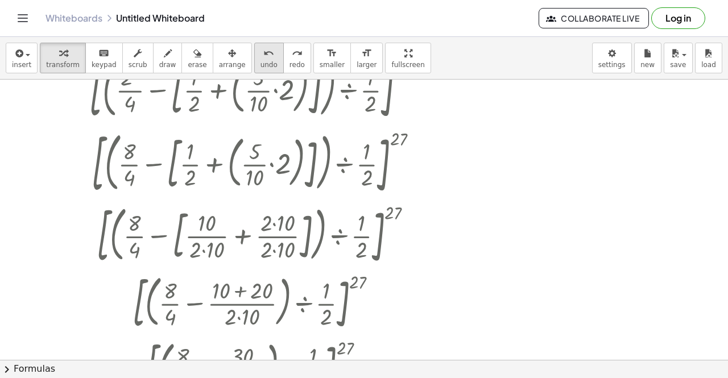
click at [254, 53] on button "undo undo" at bounding box center [269, 58] width 30 height 31
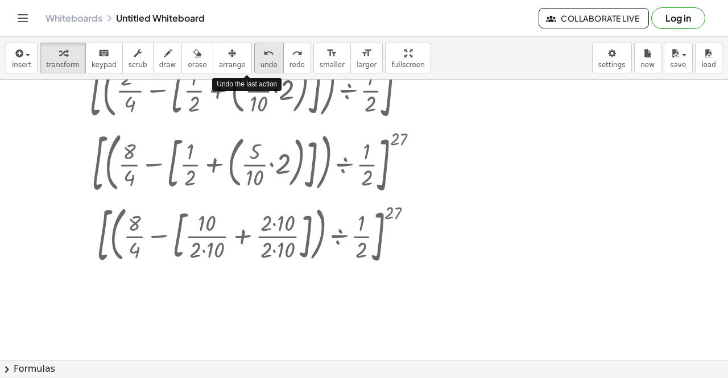
click at [254, 53] on button "undo undo" at bounding box center [269, 58] width 30 height 31
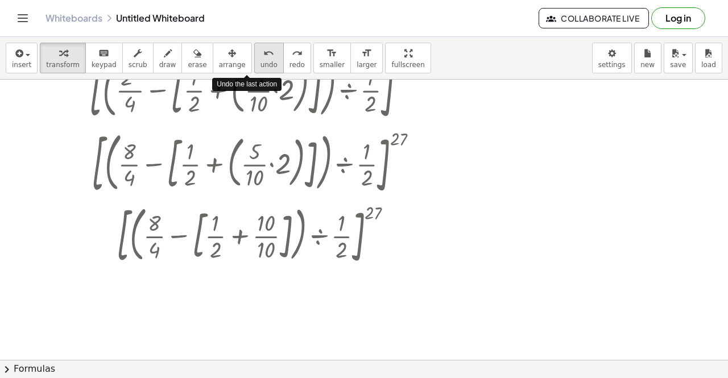
click at [254, 53] on button "undo undo" at bounding box center [269, 58] width 30 height 31
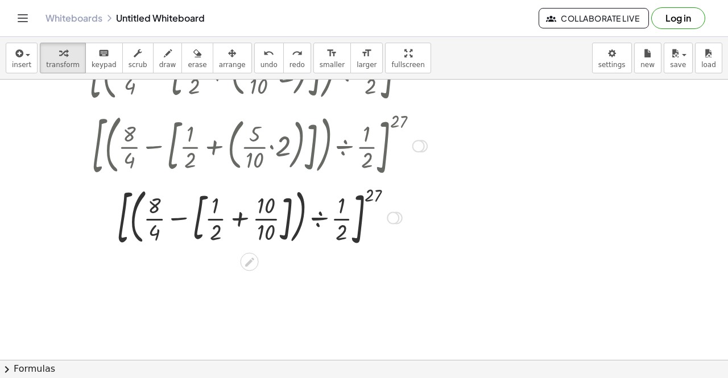
scroll to position [77, 0]
click at [265, 222] on div at bounding box center [260, 216] width 312 height 70
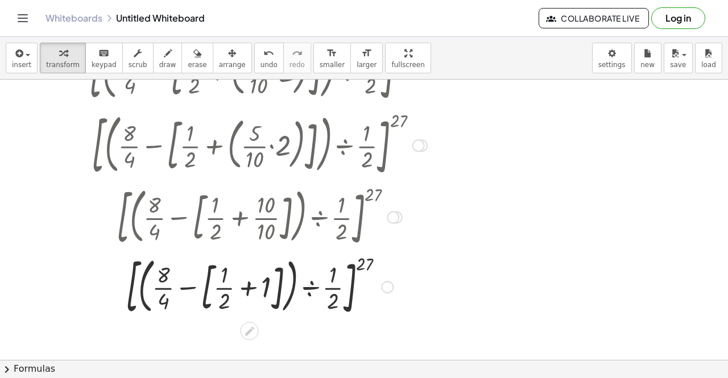
click at [245, 285] on div at bounding box center [260, 286] width 352 height 70
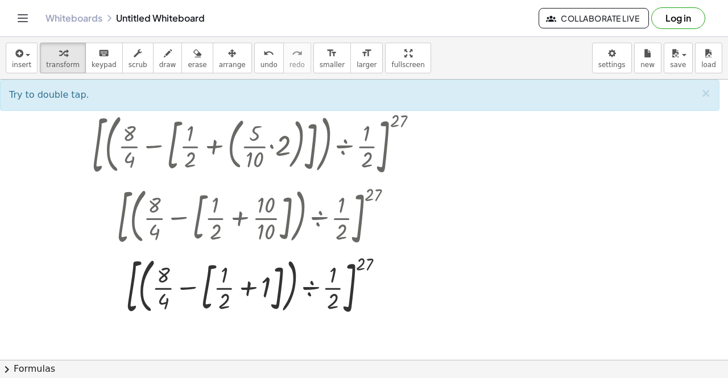
click at [240, 75] on div "insert select one: Math Expression Function Text Youtube Video Graphing Geometr…" at bounding box center [364, 58] width 728 height 43
click at [261, 61] on span "undo" at bounding box center [269, 65] width 17 height 8
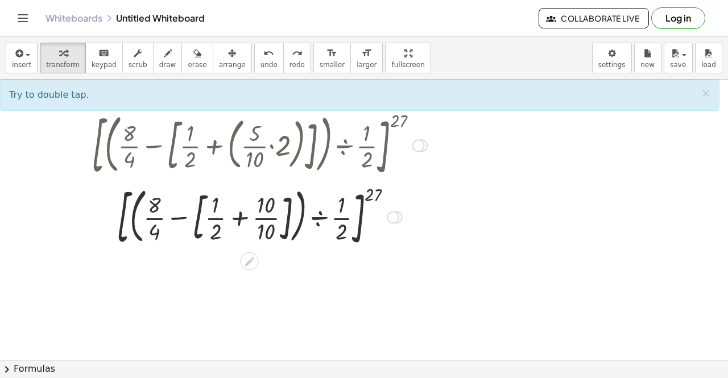
click at [216, 232] on div at bounding box center [259, 216] width 369 height 70
click at [216, 216] on div at bounding box center [259, 216] width 369 height 70
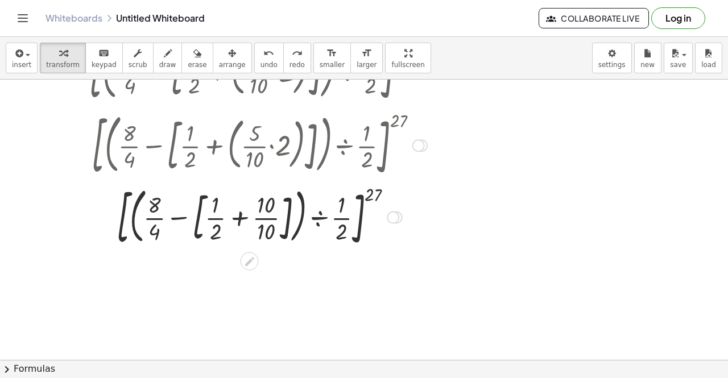
click at [216, 216] on div at bounding box center [259, 216] width 369 height 70
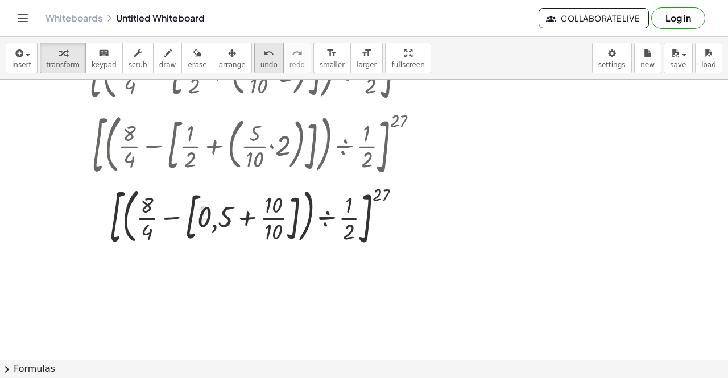
click at [263, 53] on icon "undo" at bounding box center [268, 54] width 11 height 14
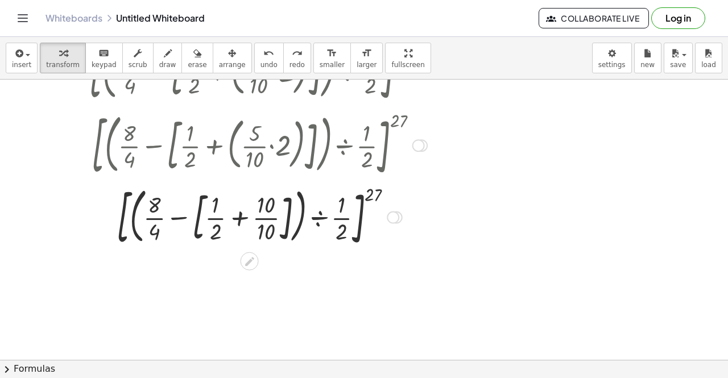
click at [238, 224] on div at bounding box center [259, 216] width 337 height 70
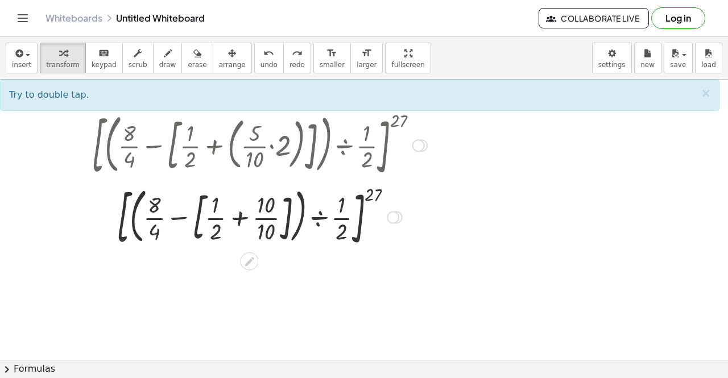
click at [265, 219] on div at bounding box center [259, 216] width 337 height 70
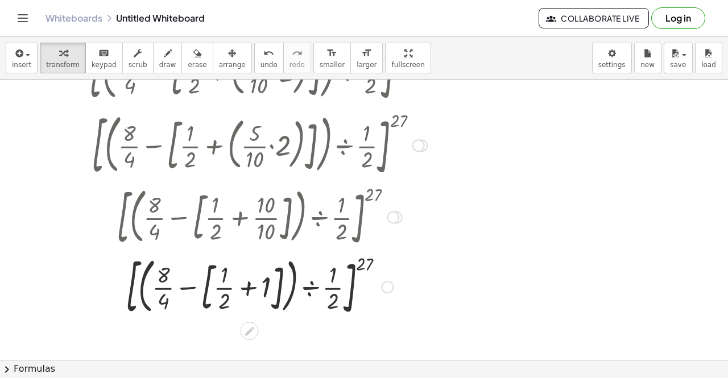
click at [243, 288] on div at bounding box center [260, 286] width 352 height 70
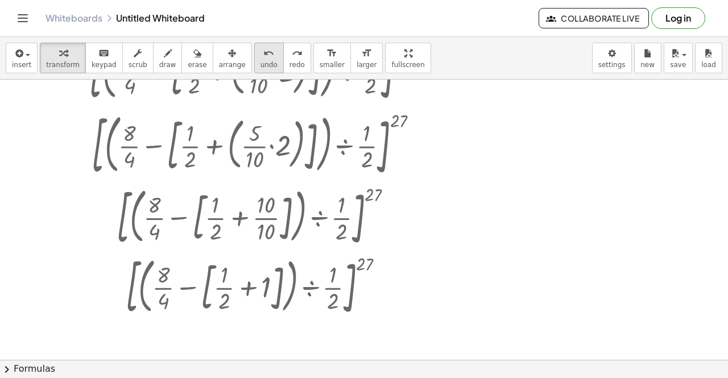
click at [254, 72] on button "undo undo" at bounding box center [269, 58] width 30 height 31
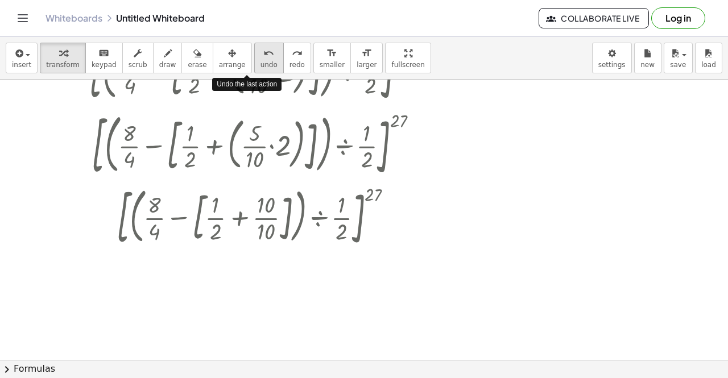
click at [254, 72] on button "undo undo" at bounding box center [269, 58] width 30 height 31
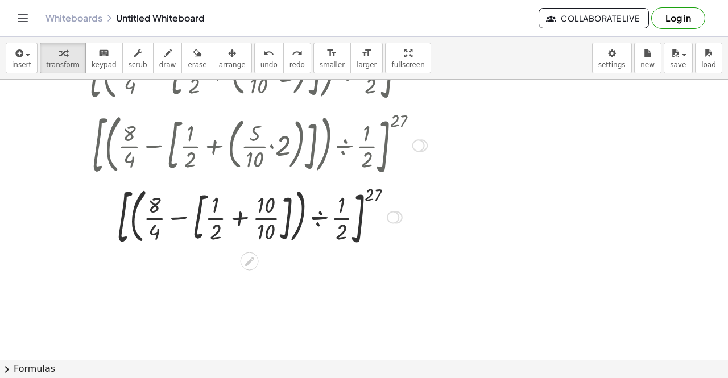
click at [239, 216] on div at bounding box center [259, 216] width 369 height 70
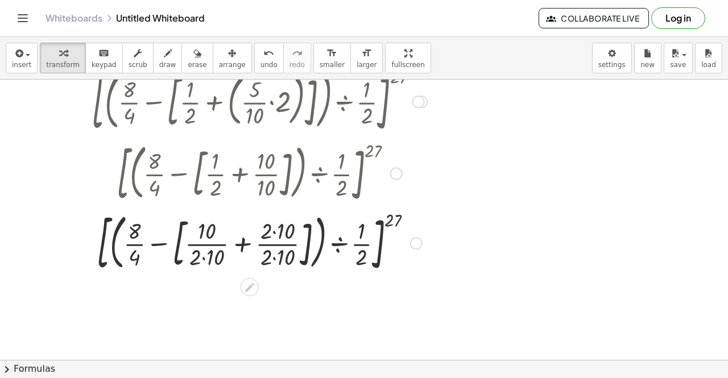
scroll to position [123, 0]
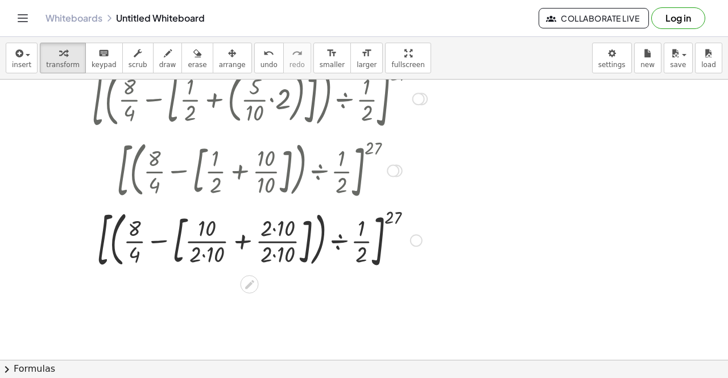
click at [276, 254] on div at bounding box center [260, 240] width 352 height 70
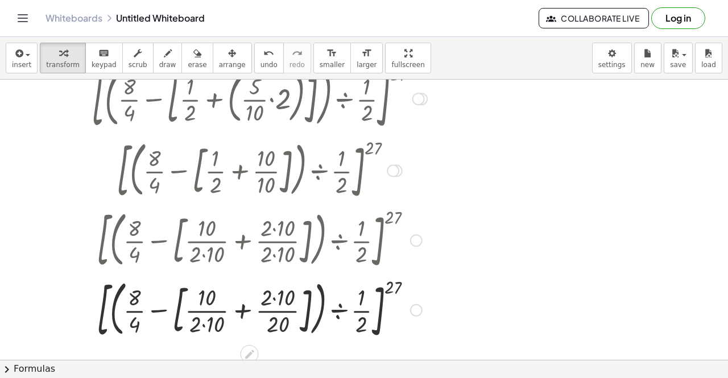
click at [205, 327] on div at bounding box center [260, 310] width 352 height 70
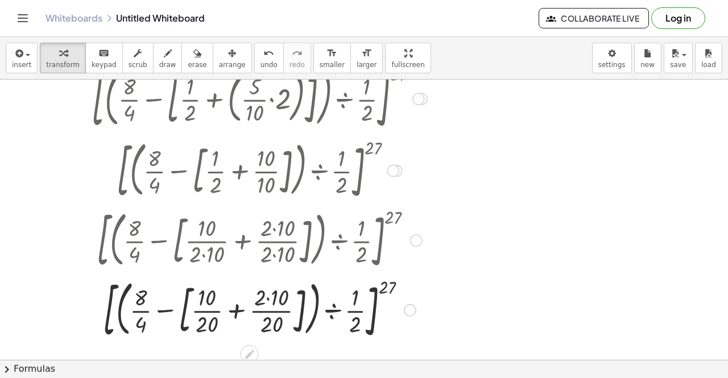
click at [270, 300] on div at bounding box center [260, 310] width 352 height 70
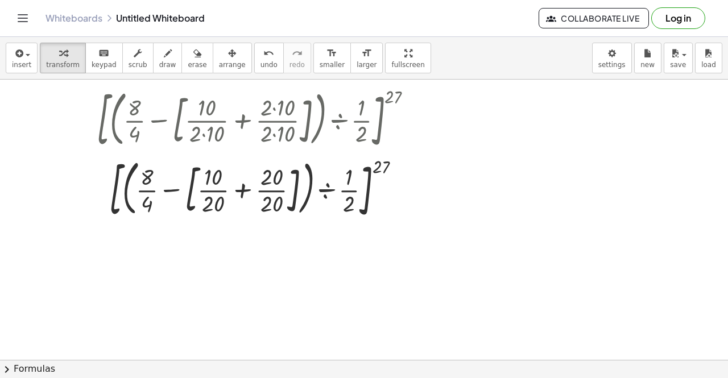
scroll to position [245, 0]
click at [244, 186] on div at bounding box center [260, 189] width 352 height 70
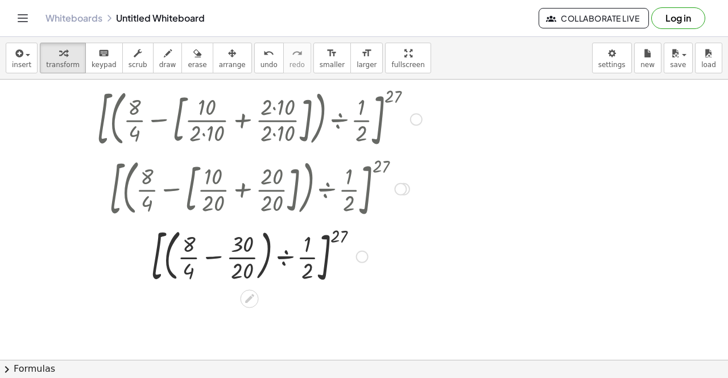
click at [243, 259] on div at bounding box center [260, 255] width 352 height 65
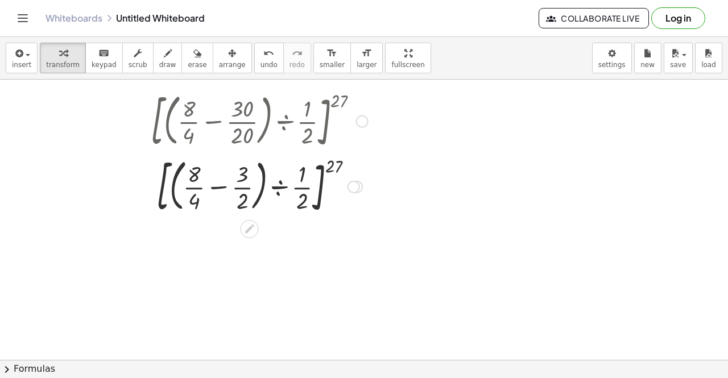
scroll to position [381, 0]
click at [217, 189] on div at bounding box center [260, 184] width 352 height 65
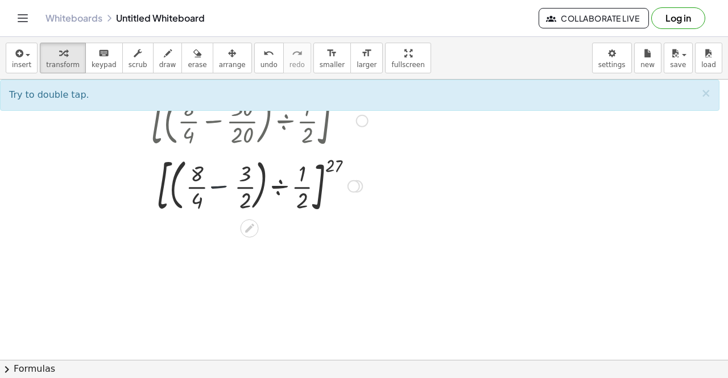
click at [217, 189] on div at bounding box center [260, 184] width 352 height 65
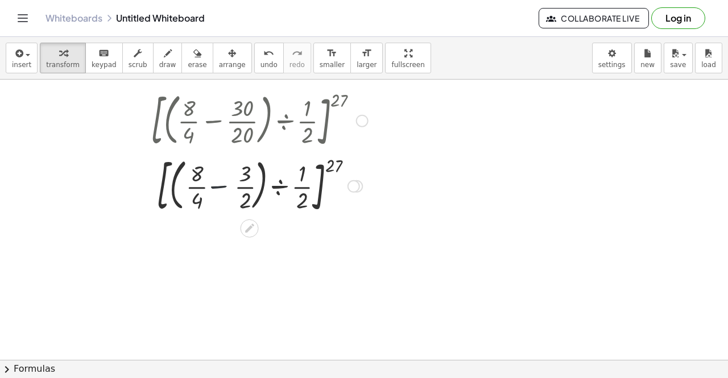
click at [217, 189] on div at bounding box center [260, 184] width 352 height 65
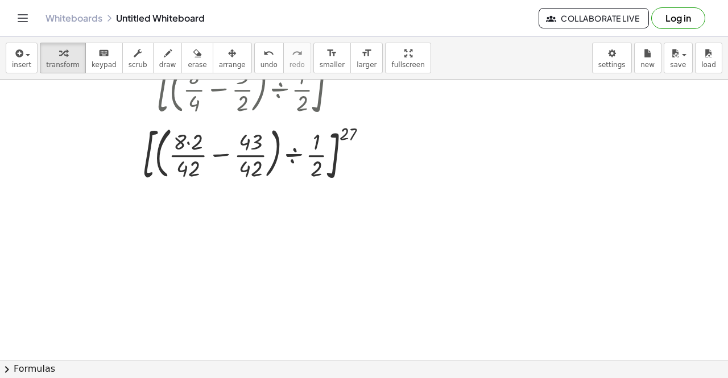
scroll to position [478, 0]
click at [189, 143] on div at bounding box center [260, 152] width 352 height 65
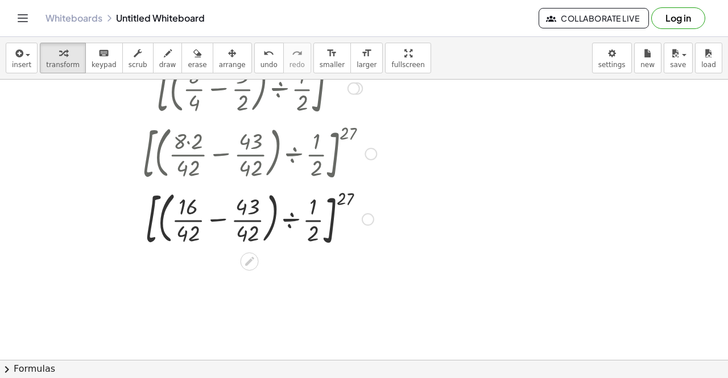
click at [249, 213] on div at bounding box center [260, 218] width 352 height 65
click at [220, 222] on div at bounding box center [260, 218] width 352 height 65
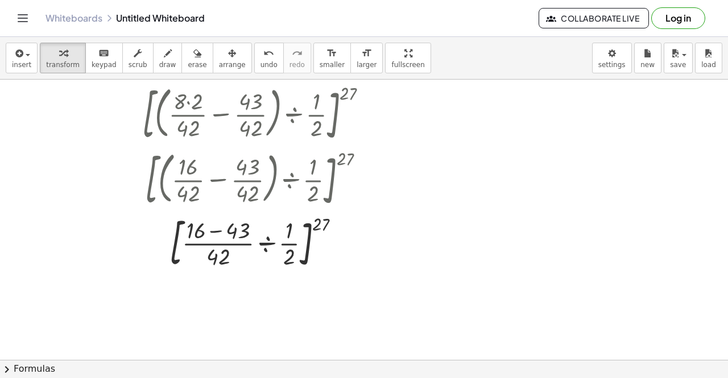
scroll to position [519, 0]
click at [220, 230] on div at bounding box center [260, 241] width 352 height 61
click at [221, 230] on div at bounding box center [260, 241] width 352 height 61
click at [237, 234] on div at bounding box center [260, 241] width 352 height 61
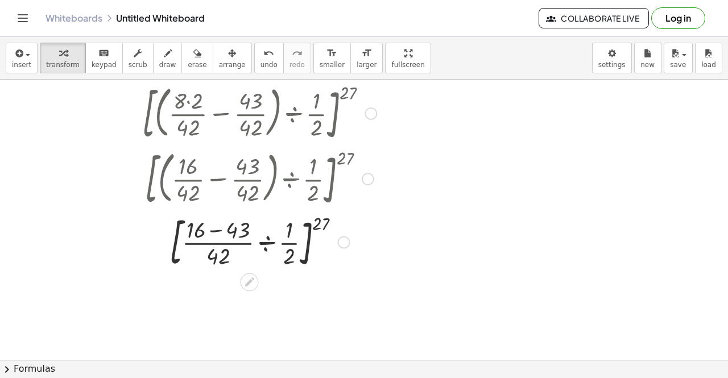
click at [220, 257] on div at bounding box center [260, 241] width 352 height 61
click at [264, 246] on div at bounding box center [260, 241] width 352 height 61
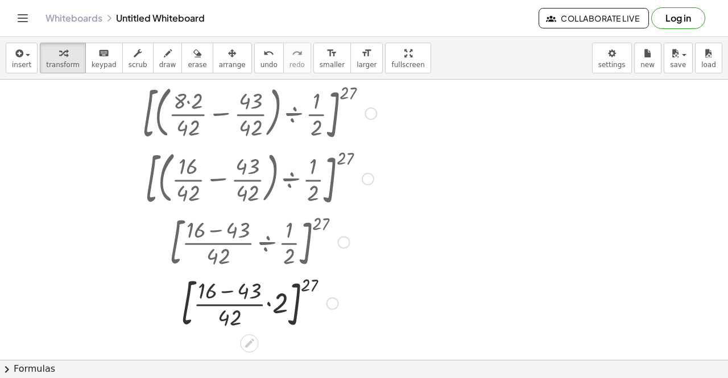
click at [230, 288] on div at bounding box center [260, 302] width 352 height 61
click at [246, 290] on div at bounding box center [260, 302] width 352 height 61
click at [211, 291] on div at bounding box center [260, 302] width 352 height 61
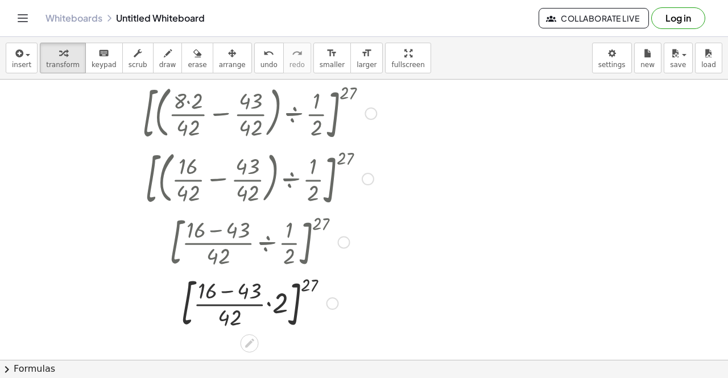
click at [211, 291] on div at bounding box center [260, 302] width 352 height 61
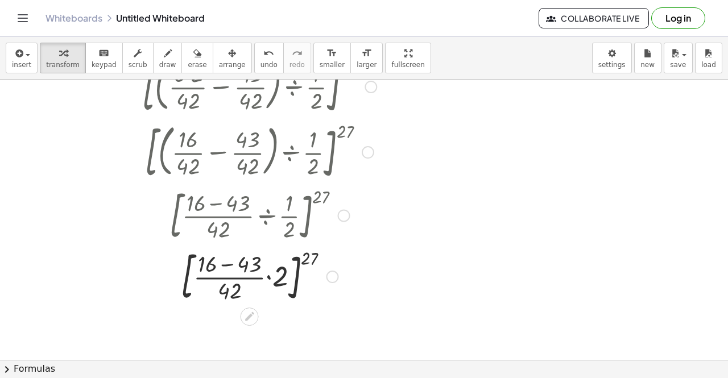
scroll to position [548, 0]
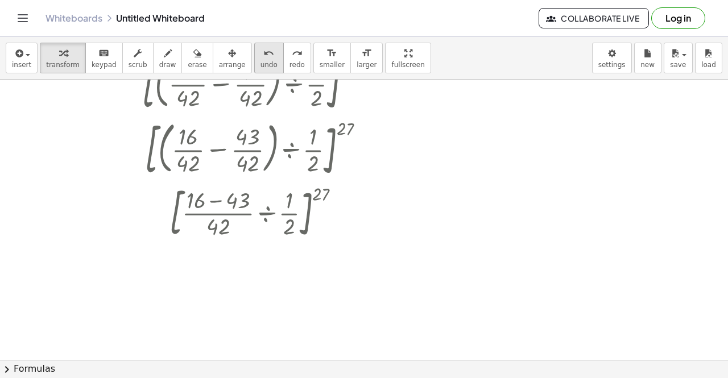
click at [261, 47] on div "undo" at bounding box center [269, 53] width 17 height 14
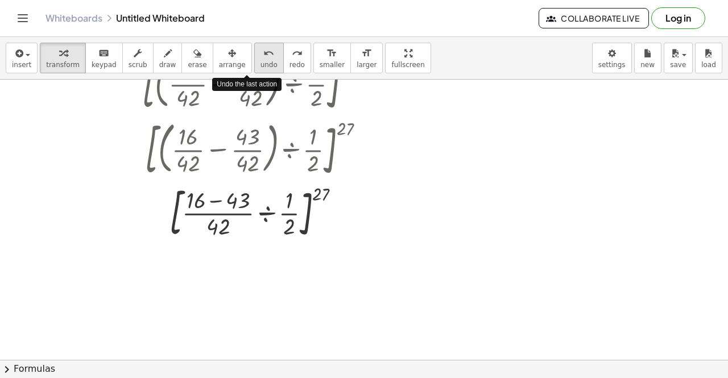
click at [261, 47] on div "undo" at bounding box center [269, 53] width 17 height 14
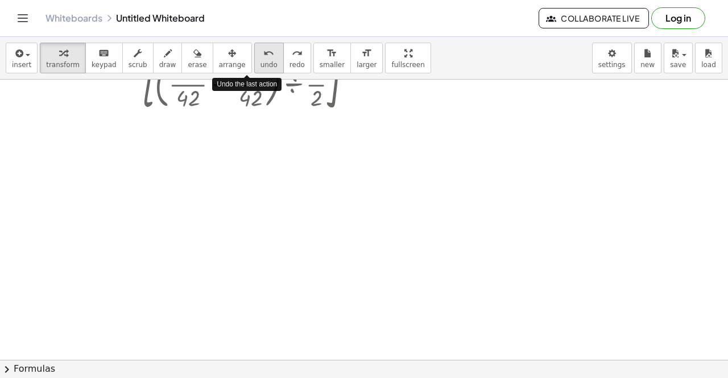
click at [261, 47] on div "undo" at bounding box center [269, 53] width 17 height 14
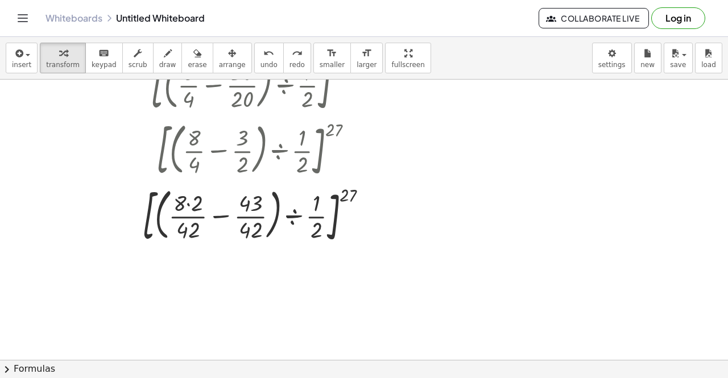
scroll to position [416, 0]
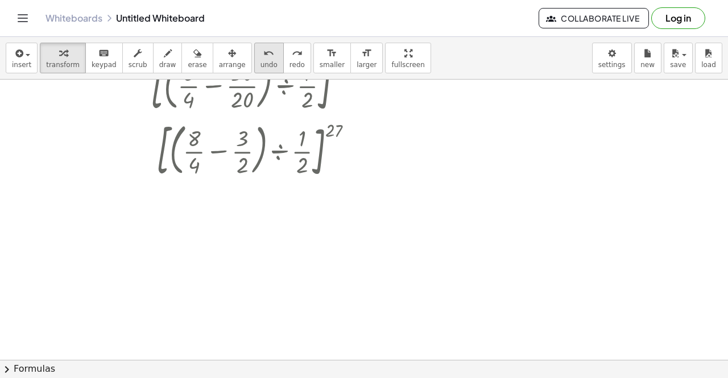
click at [263, 57] on icon "undo" at bounding box center [268, 54] width 11 height 14
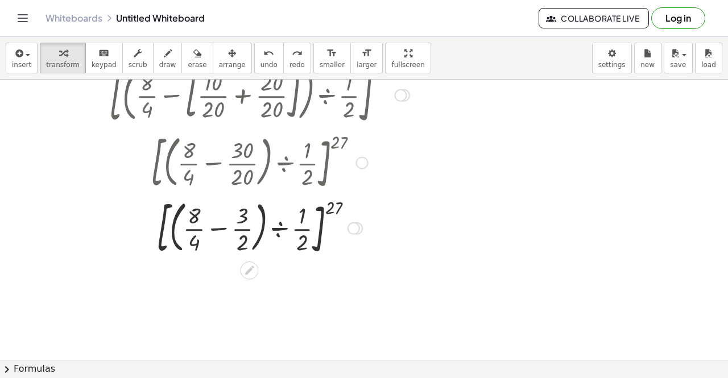
scroll to position [338, 0]
click at [245, 229] on div at bounding box center [259, 227] width 323 height 65
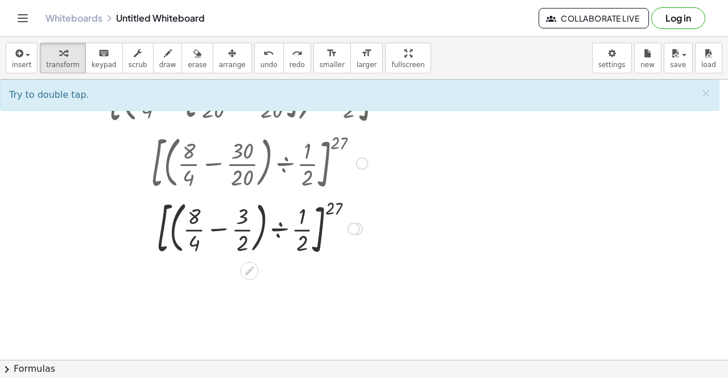
click at [200, 231] on div at bounding box center [259, 227] width 323 height 65
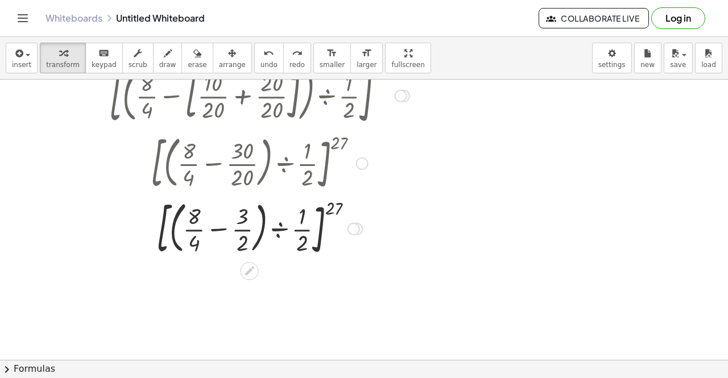
click at [225, 230] on div at bounding box center [259, 227] width 323 height 65
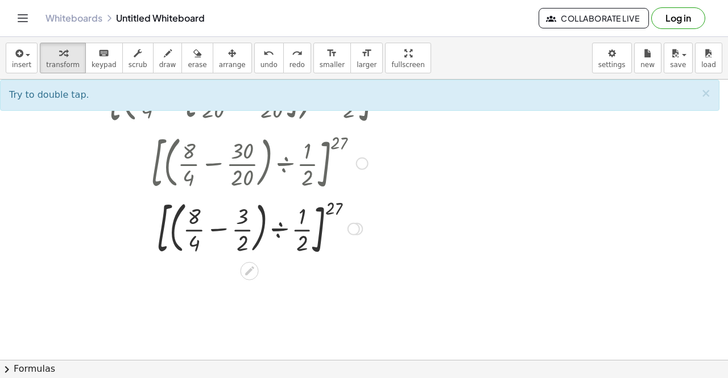
click at [246, 235] on div at bounding box center [259, 227] width 323 height 65
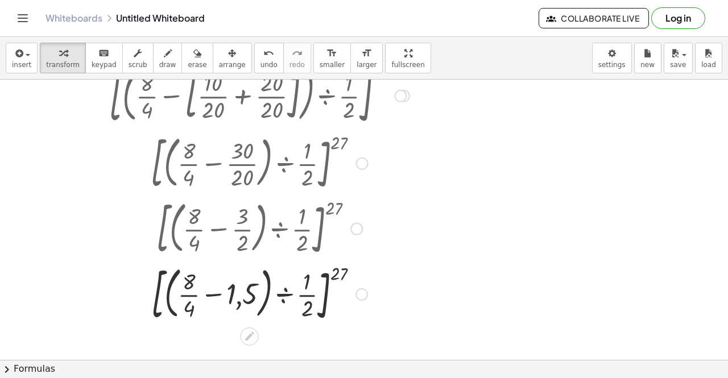
click at [192, 290] on div at bounding box center [260, 293] width 352 height 65
click at [184, 298] on div at bounding box center [260, 293] width 352 height 65
click at [218, 298] on div at bounding box center [260, 293] width 352 height 65
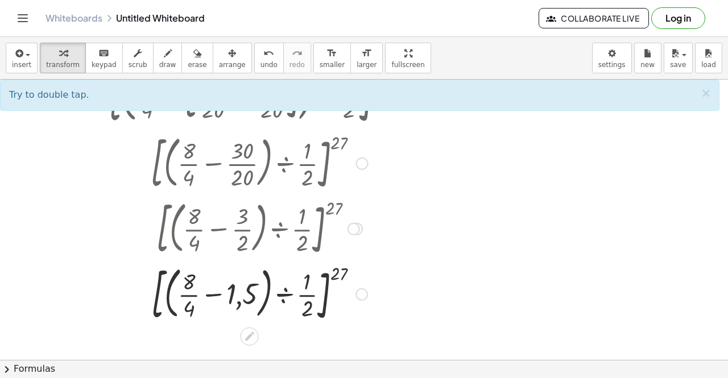
click at [217, 297] on div at bounding box center [260, 293] width 352 height 65
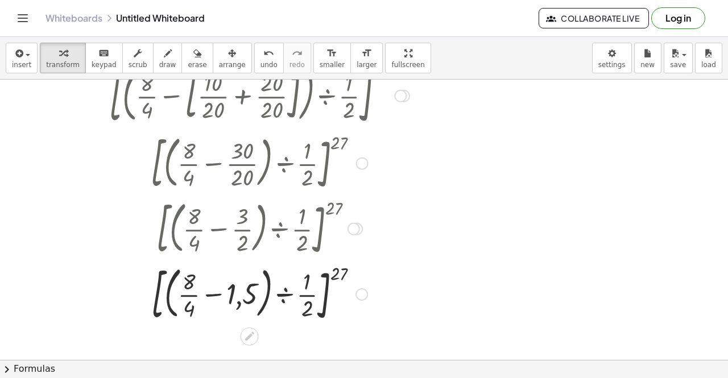
click at [217, 297] on div at bounding box center [260, 293] width 352 height 65
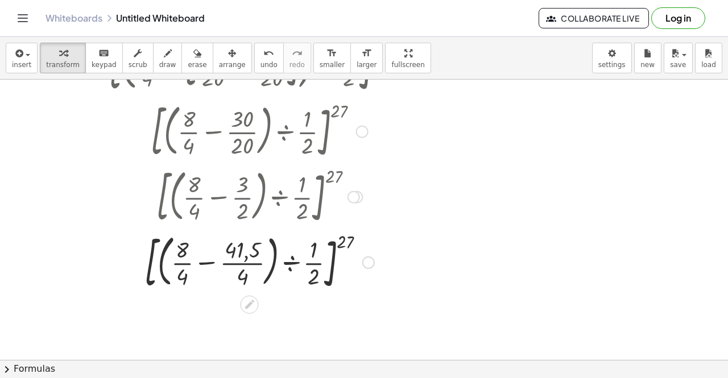
scroll to position [370, 0]
click at [232, 265] on div at bounding box center [260, 260] width 352 height 65
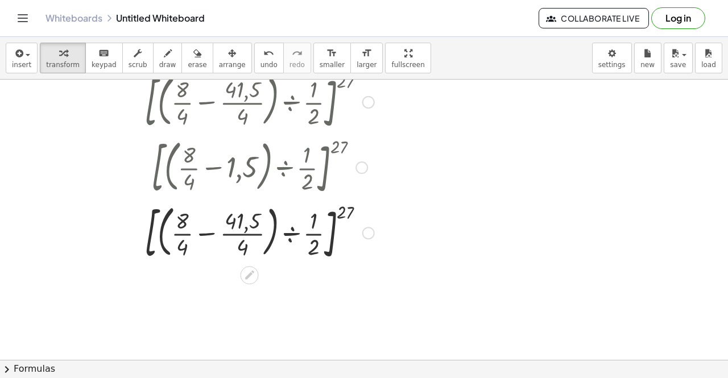
scroll to position [534, 0]
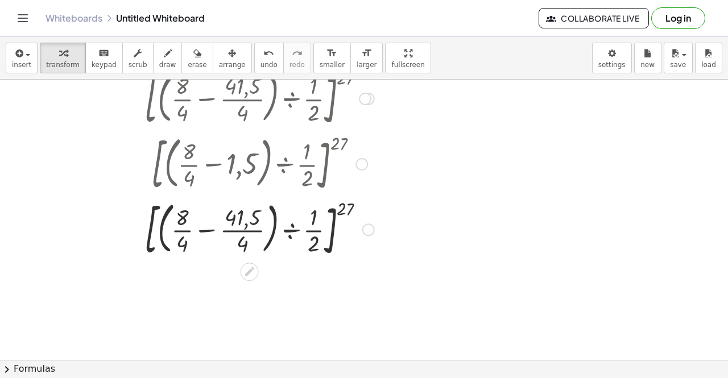
click at [236, 231] on div at bounding box center [260, 228] width 352 height 65
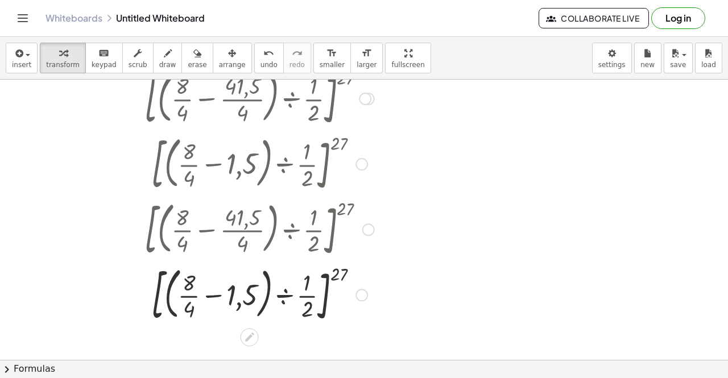
click at [209, 295] on div at bounding box center [260, 294] width 352 height 65
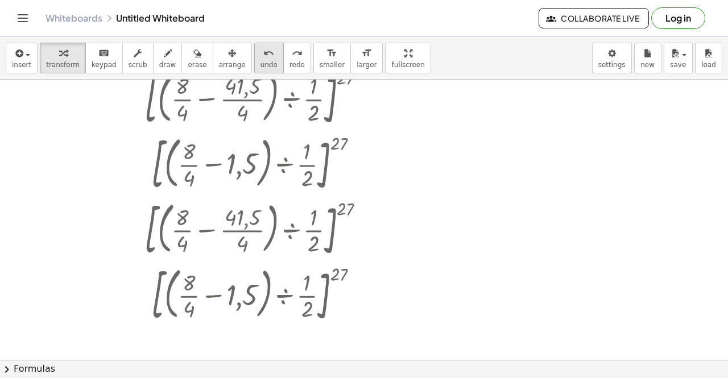
click at [263, 55] on icon "undo" at bounding box center [268, 54] width 11 height 14
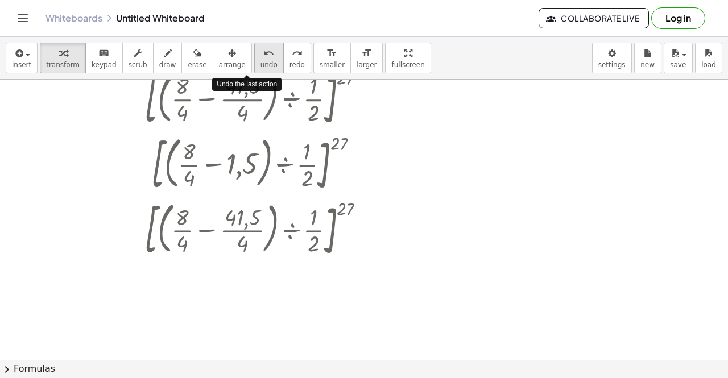
click at [263, 55] on icon "undo" at bounding box center [268, 54] width 11 height 14
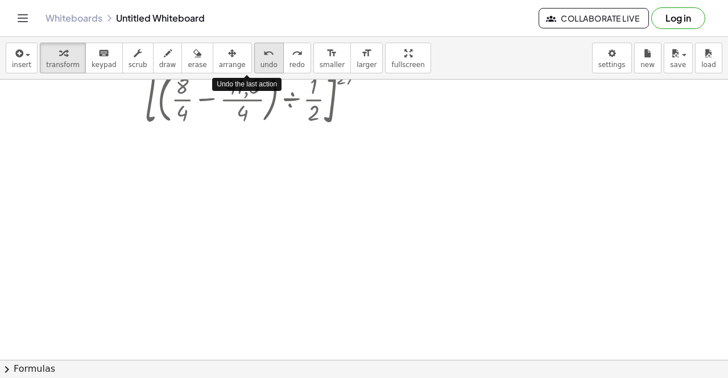
click at [263, 55] on icon "undo" at bounding box center [268, 54] width 11 height 14
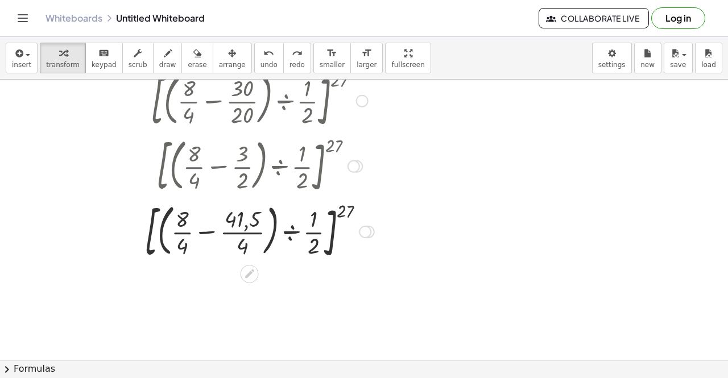
scroll to position [400, 0]
click at [255, 60] on button "undo undo" at bounding box center [269, 58] width 30 height 31
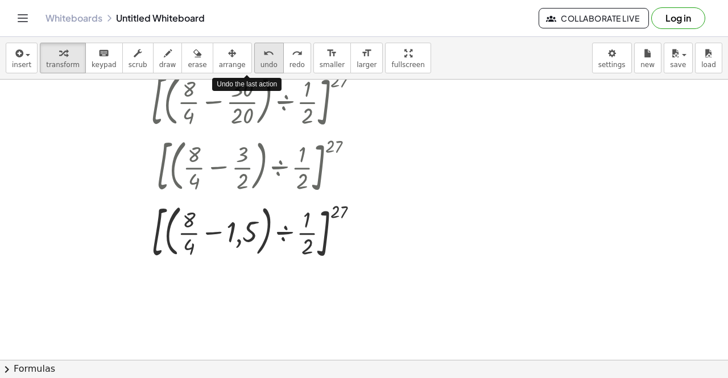
click at [255, 60] on button "undo undo" at bounding box center [269, 58] width 30 height 31
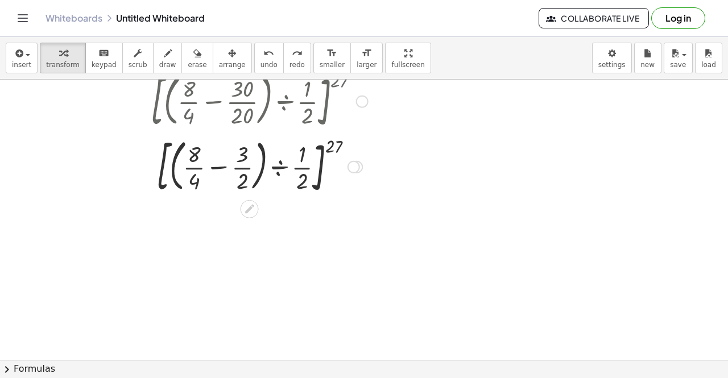
click at [195, 170] on div at bounding box center [259, 165] width 341 height 65
click at [196, 168] on div at bounding box center [259, 165] width 341 height 65
click at [193, 158] on div at bounding box center [259, 165] width 341 height 65
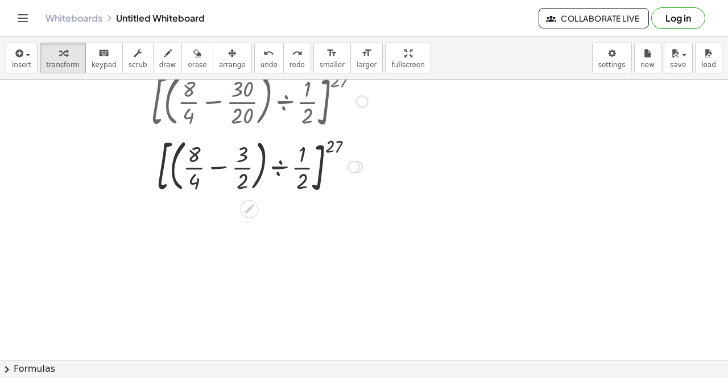
click at [193, 158] on div at bounding box center [259, 165] width 341 height 65
click at [196, 154] on div at bounding box center [259, 165] width 341 height 65
click at [219, 168] on div at bounding box center [259, 165] width 341 height 65
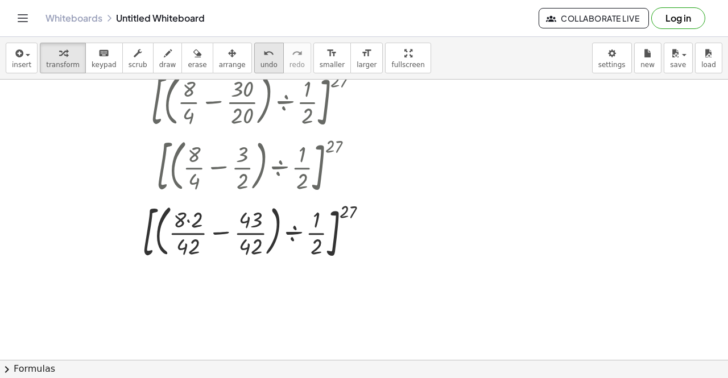
click at [254, 49] on button "undo undo" at bounding box center [269, 58] width 30 height 31
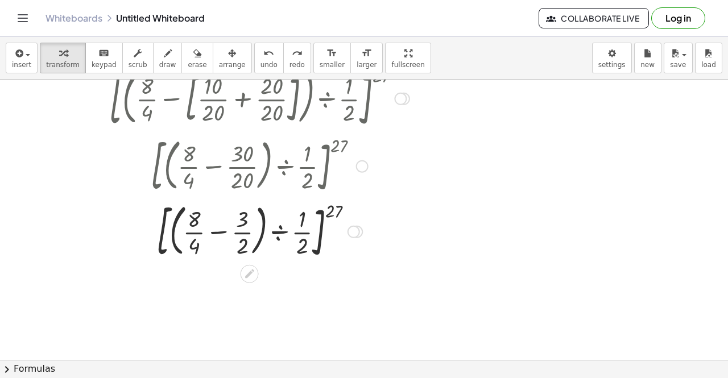
scroll to position [335, 0]
click at [304, 235] on div at bounding box center [259, 231] width 323 height 65
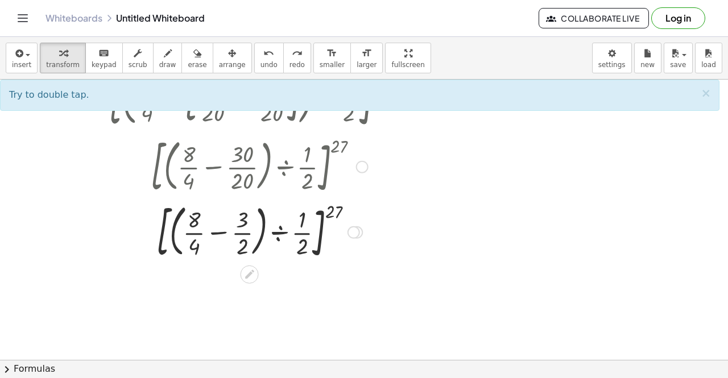
click at [300, 235] on div at bounding box center [259, 231] width 323 height 65
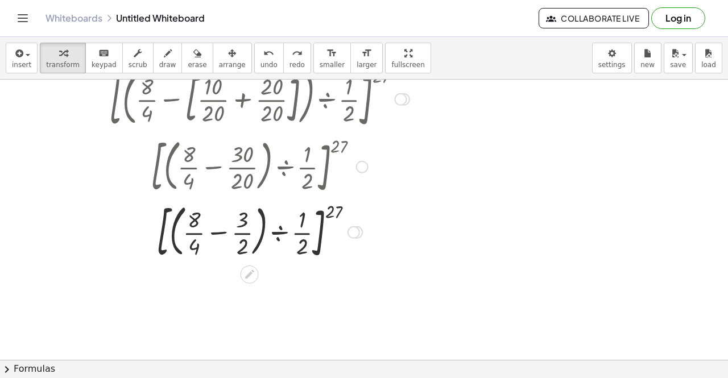
click at [300, 235] on div at bounding box center [259, 231] width 323 height 65
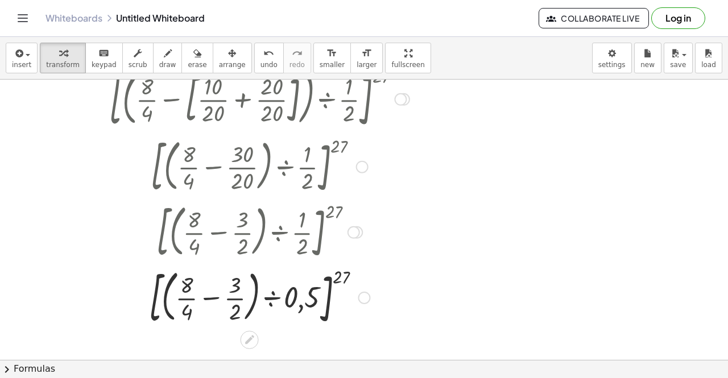
click at [274, 298] on div at bounding box center [260, 296] width 352 height 65
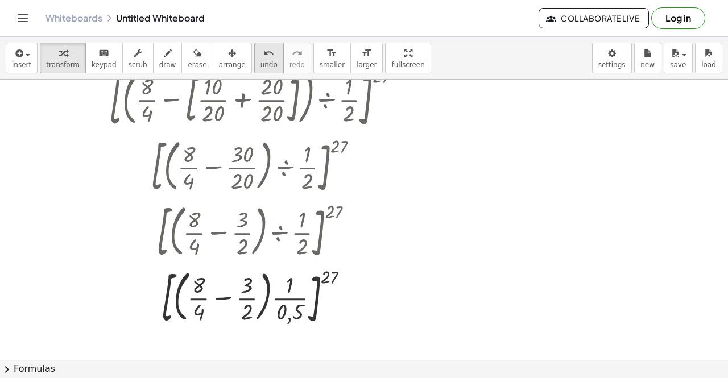
click at [263, 51] on icon "undo" at bounding box center [268, 54] width 11 height 14
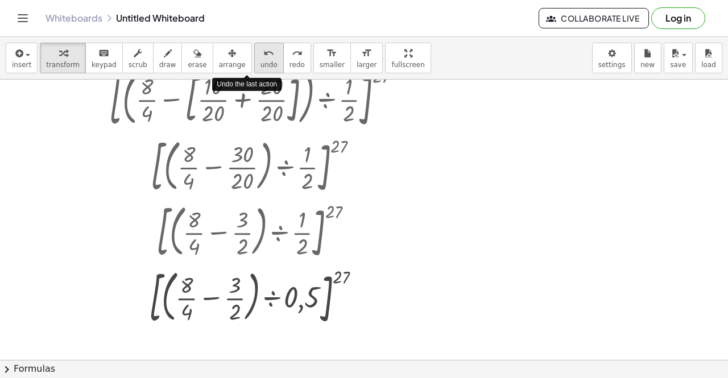
click at [263, 51] on icon "undo" at bounding box center [268, 54] width 11 height 14
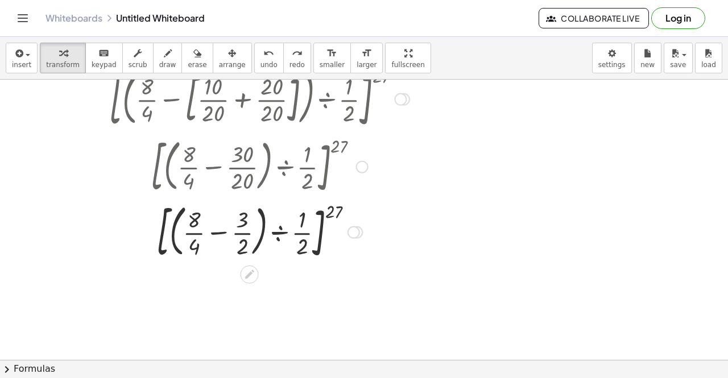
click at [237, 229] on div at bounding box center [259, 231] width 337 height 65
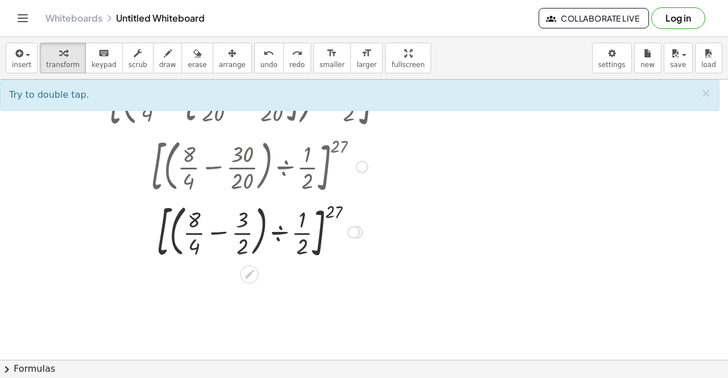
click at [218, 233] on div at bounding box center [259, 231] width 337 height 65
click at [217, 234] on div at bounding box center [259, 231] width 337 height 65
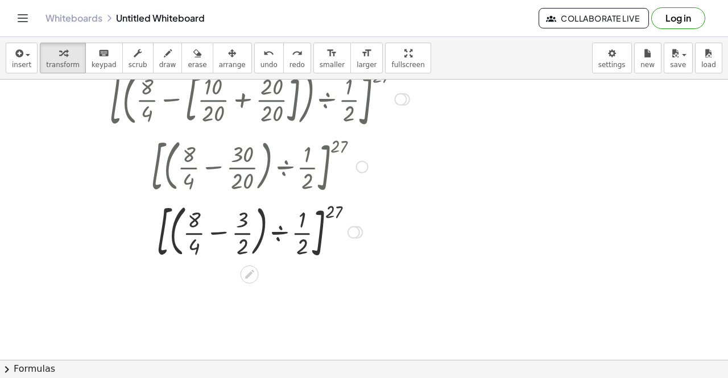
click at [217, 234] on div at bounding box center [259, 231] width 337 height 65
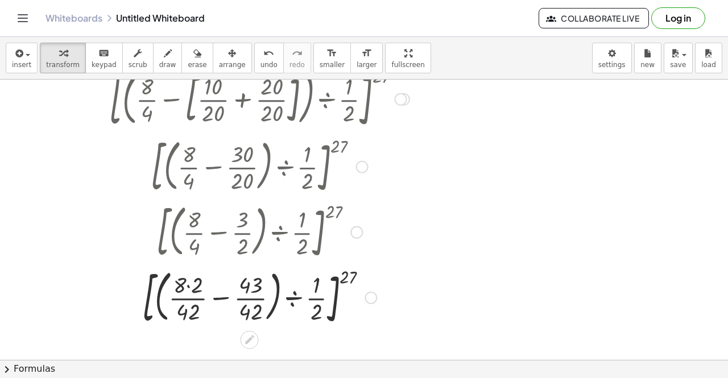
click at [224, 291] on div at bounding box center [260, 296] width 352 height 65
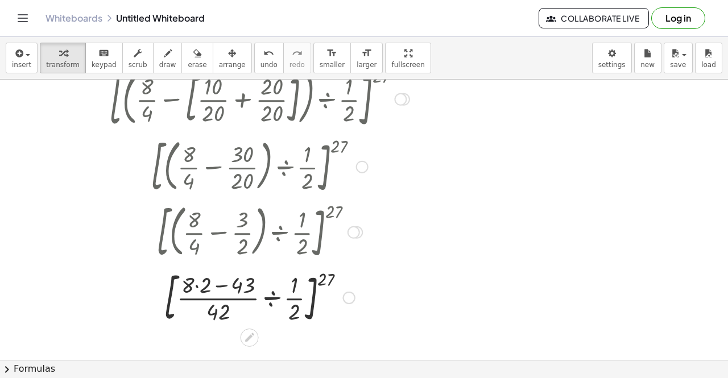
drag, startPoint x: 226, startPoint y: 284, endPoint x: 196, endPoint y: 287, distance: 30.9
click at [196, 287] on div at bounding box center [260, 296] width 352 height 61
click at [216, 286] on div at bounding box center [260, 296] width 352 height 61
click at [217, 295] on div at bounding box center [260, 296] width 352 height 61
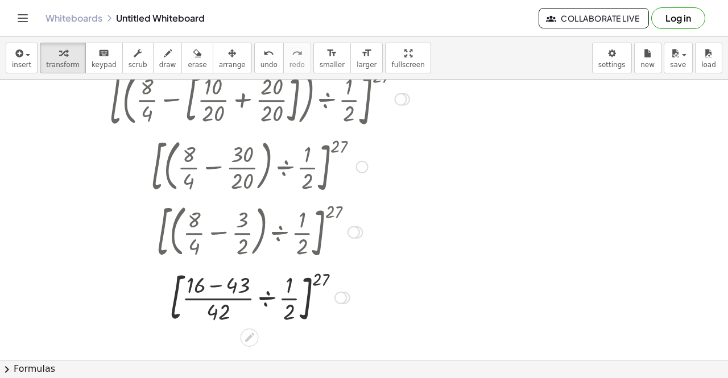
click at [218, 305] on div at bounding box center [260, 296] width 352 height 61
click at [260, 300] on div at bounding box center [260, 296] width 352 height 61
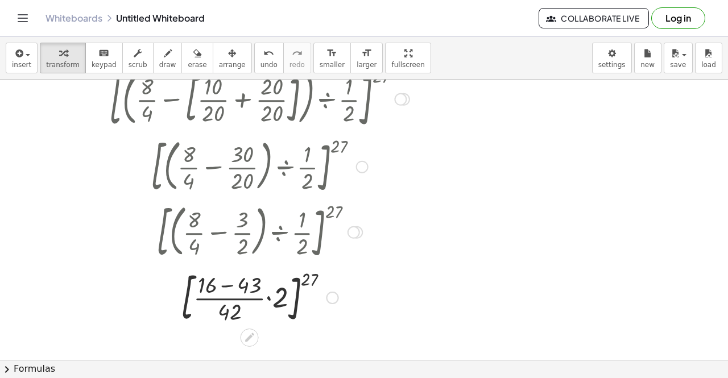
click at [272, 303] on div at bounding box center [260, 296] width 352 height 61
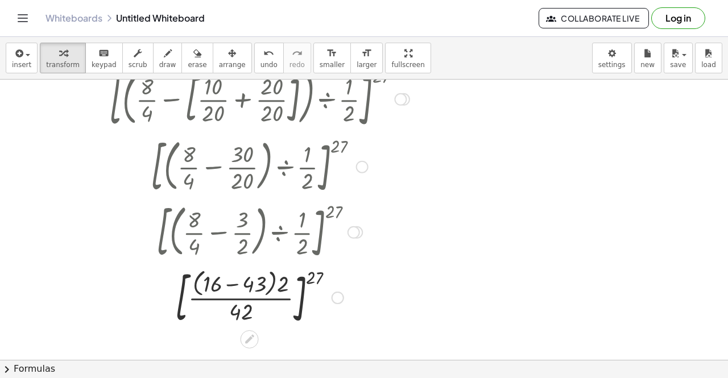
click at [259, 284] on div at bounding box center [260, 297] width 352 height 64
click at [280, 287] on div at bounding box center [260, 297] width 352 height 64
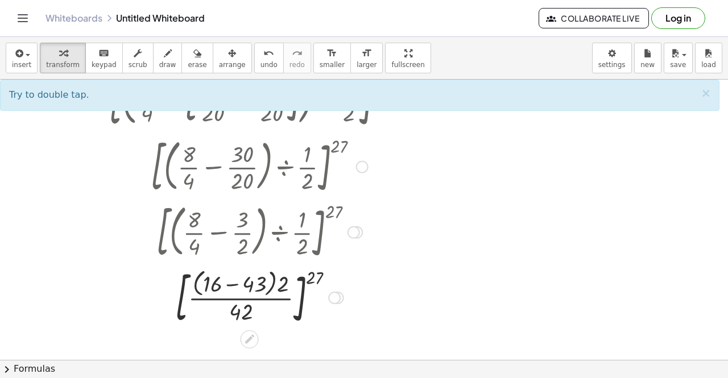
click at [280, 289] on div at bounding box center [260, 297] width 352 height 64
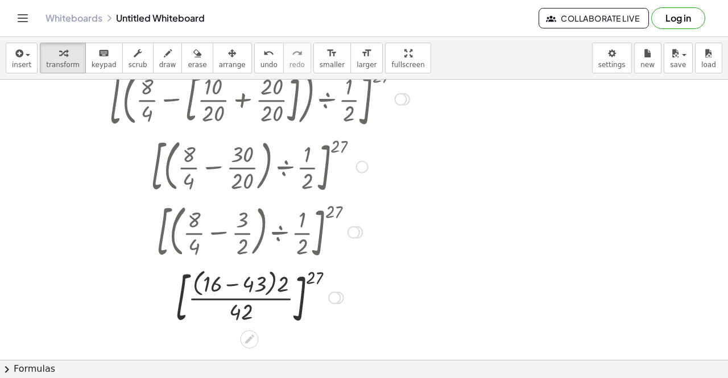
click at [280, 289] on div at bounding box center [260, 297] width 352 height 64
click at [280, 289] on div at bounding box center [260, 296] width 352 height 61
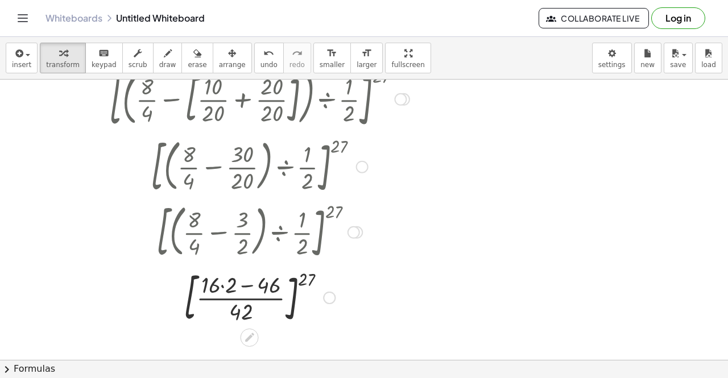
click at [225, 288] on div at bounding box center [260, 296] width 352 height 61
click at [239, 288] on div at bounding box center [260, 296] width 352 height 61
click at [241, 307] on div at bounding box center [260, 296] width 352 height 61
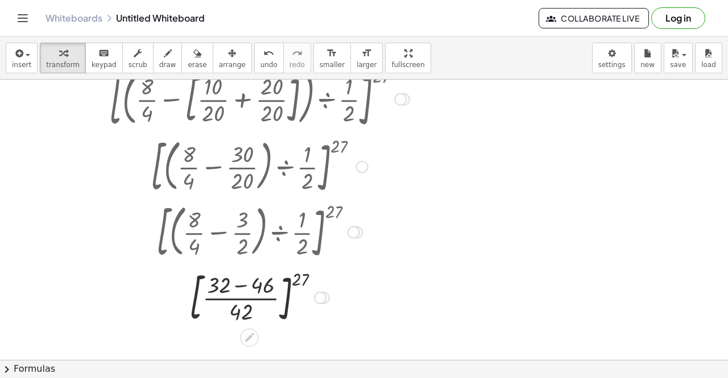
click at [307, 285] on div at bounding box center [260, 296] width 352 height 61
click at [303, 283] on div at bounding box center [260, 296] width 352 height 61
click at [287, 293] on div at bounding box center [260, 296] width 352 height 61
click at [237, 284] on div at bounding box center [260, 296] width 352 height 61
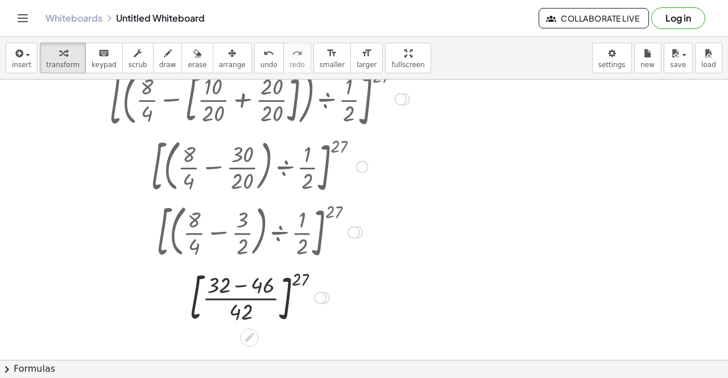
click at [237, 284] on div at bounding box center [260, 296] width 352 height 61
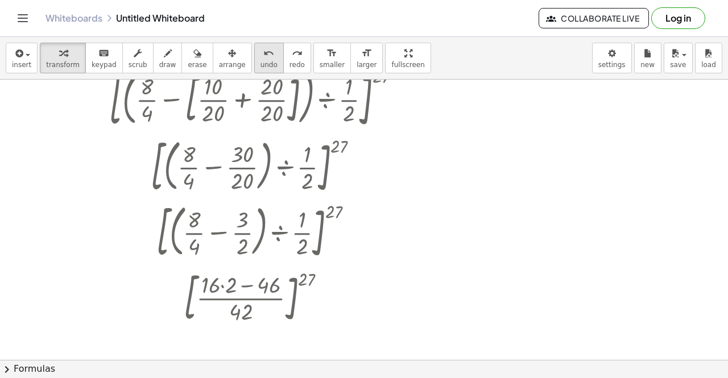
click at [254, 72] on button "undo undo" at bounding box center [269, 58] width 30 height 31
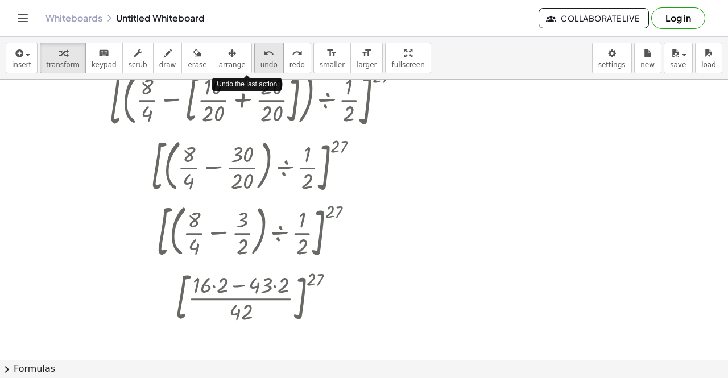
click at [254, 72] on button "undo undo" at bounding box center [269, 58] width 30 height 31
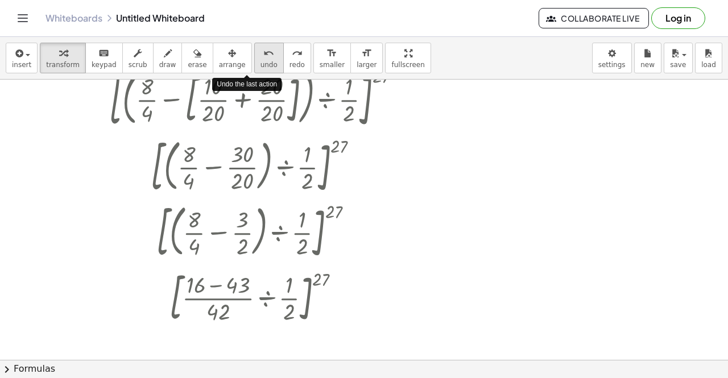
click at [254, 72] on button "undo undo" at bounding box center [269, 58] width 30 height 31
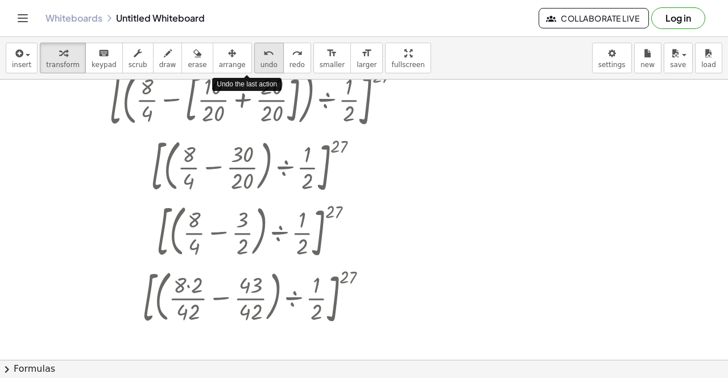
click at [254, 72] on button "undo undo" at bounding box center [269, 58] width 30 height 31
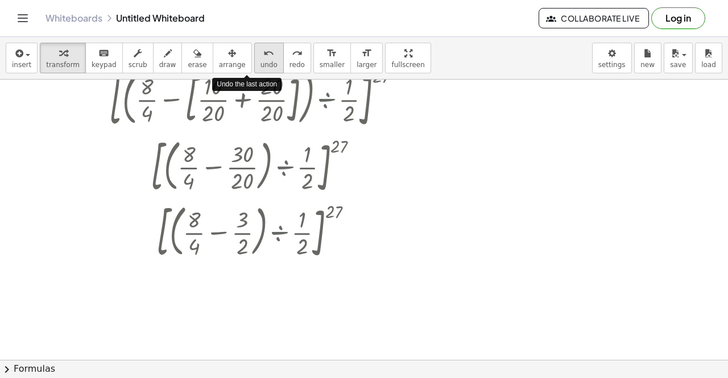
click at [254, 72] on button "undo undo" at bounding box center [269, 58] width 30 height 31
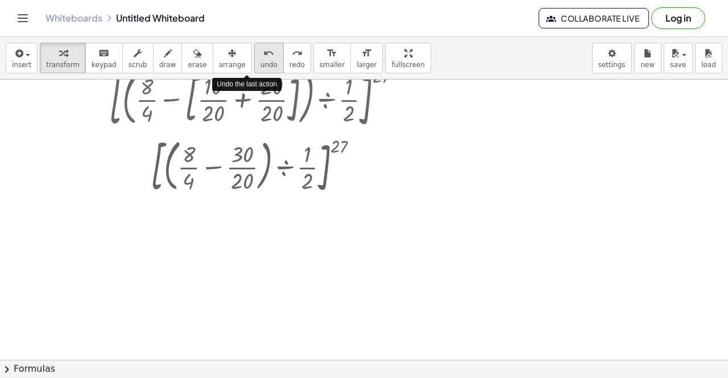
click at [254, 72] on button "undo undo" at bounding box center [269, 58] width 30 height 31
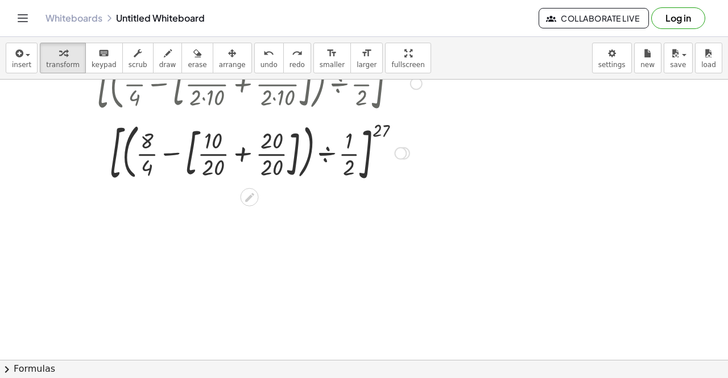
scroll to position [117, 0]
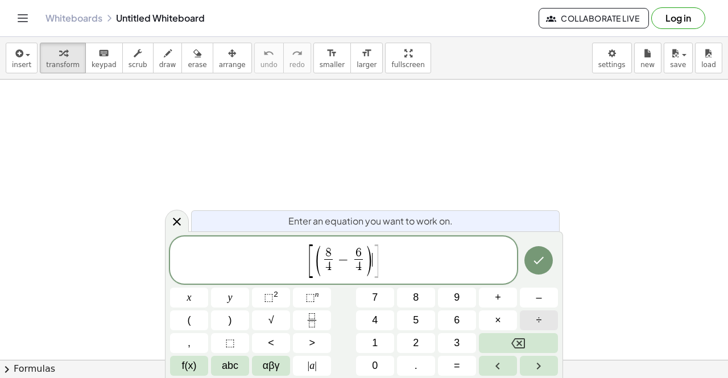
click at [538, 325] on span "÷" at bounding box center [539, 320] width 6 height 15
click at [439, 254] on span "[ ( 8 4 ​ − 6 4 ​ ) ÷ 1 2 ​ ] ​" at bounding box center [343, 260] width 347 height 35
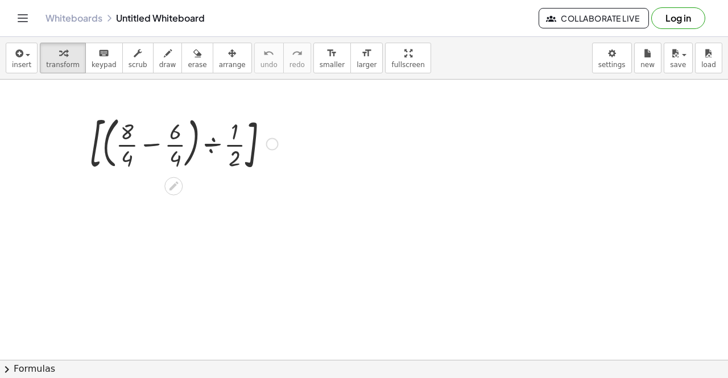
click at [158, 148] on div at bounding box center [184, 142] width 200 height 65
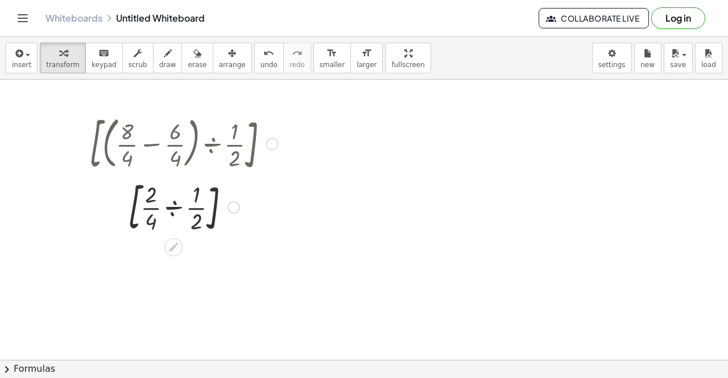
click at [176, 210] on div at bounding box center [184, 206] width 200 height 61
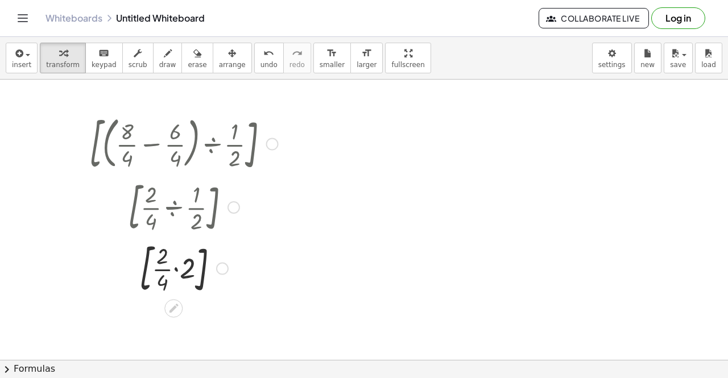
click at [176, 268] on div at bounding box center [184, 267] width 200 height 61
click at [179, 316] on div at bounding box center [184, 326] width 200 height 57
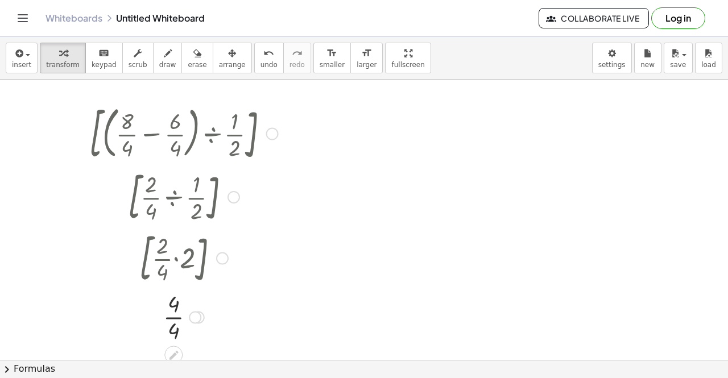
click at [276, 132] on div at bounding box center [272, 134] width 13 height 13
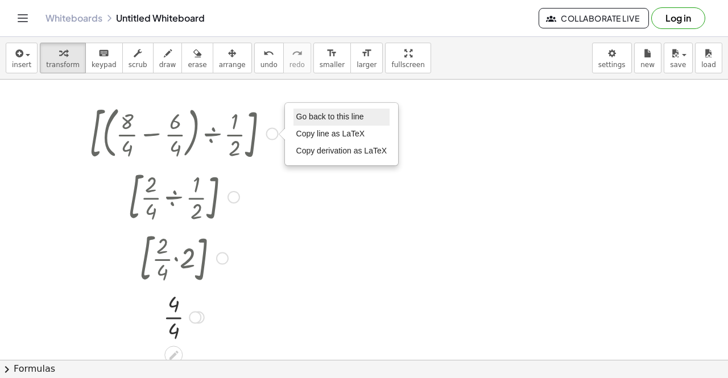
click at [316, 115] on span "Go back to this line" at bounding box center [330, 116] width 68 height 9
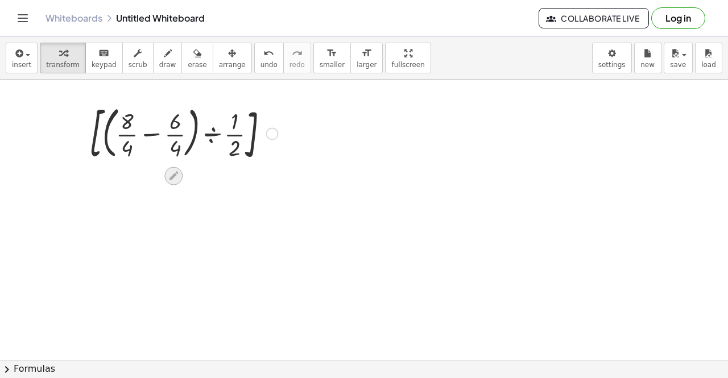
click at [180, 175] on div at bounding box center [173, 176] width 18 height 18
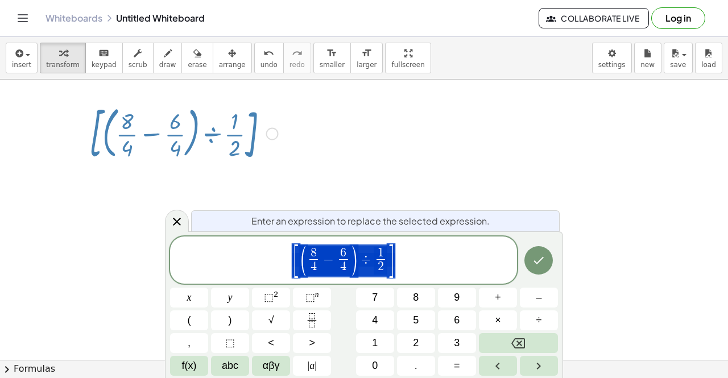
click at [424, 273] on span "[ ( 8 4 ​ − 6 4 ​ ) ÷ 1 2 ​ ]" at bounding box center [343, 260] width 347 height 35
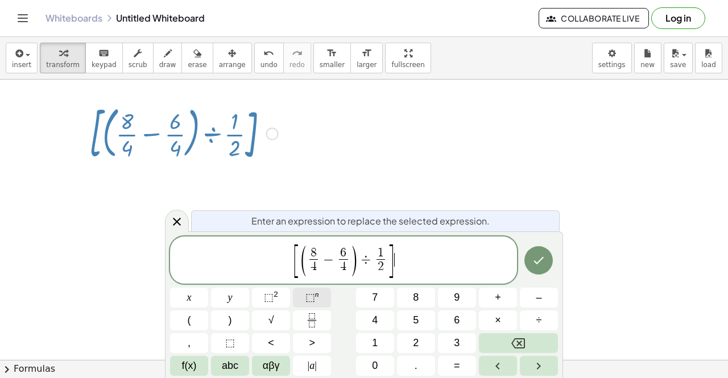
click at [316, 307] on button "⬚ n" at bounding box center [312, 298] width 38 height 20
click at [453, 349] on button "3" at bounding box center [457, 343] width 38 height 20
click at [319, 301] on button "⬚ n" at bounding box center [312, 298] width 38 height 20
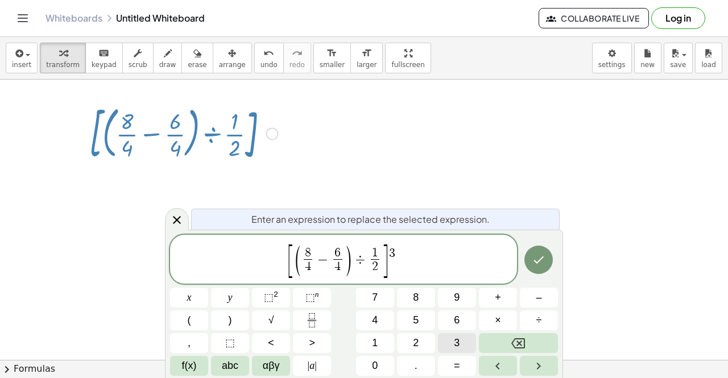
click at [455, 337] on span "3" at bounding box center [457, 343] width 6 height 15
click at [548, 261] on button "Done" at bounding box center [539, 260] width 28 height 28
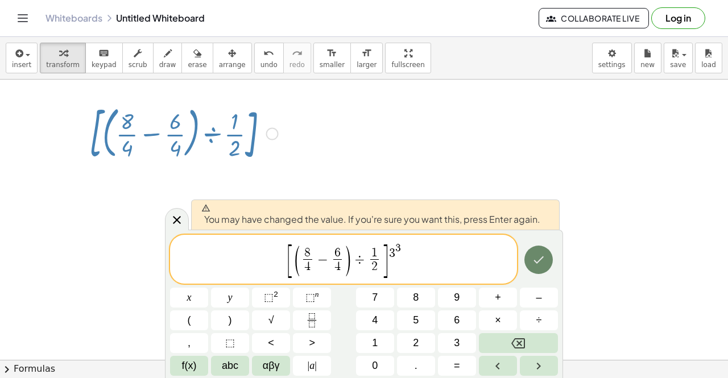
click at [547, 264] on button "Done" at bounding box center [539, 260] width 28 height 28
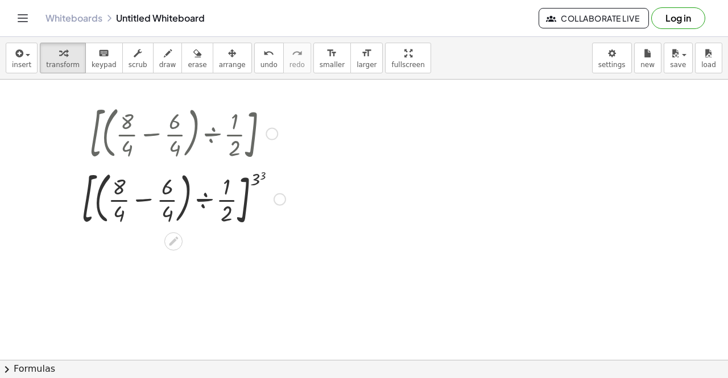
click at [255, 186] on div at bounding box center [184, 198] width 216 height 65
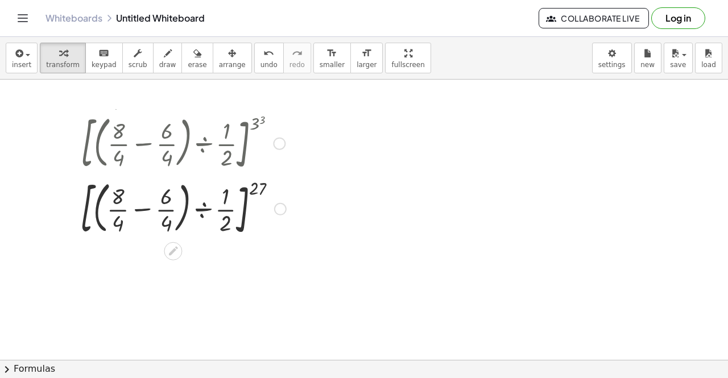
drag, startPoint x: 280, startPoint y: 205, endPoint x: 282, endPoint y: 142, distance: 62.6
click at [282, 142] on div at bounding box center [279, 144] width 13 height 13
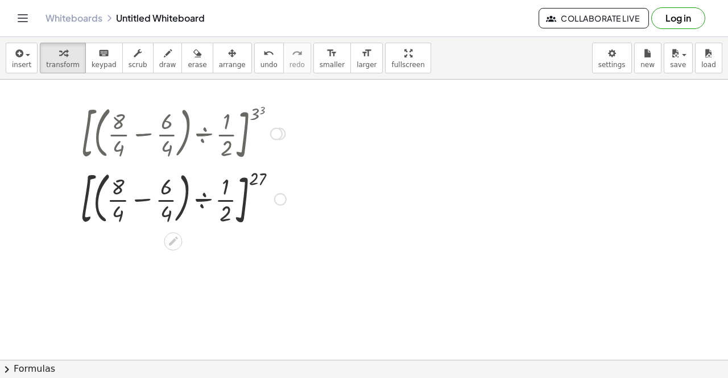
click at [148, 201] on div at bounding box center [183, 198] width 217 height 65
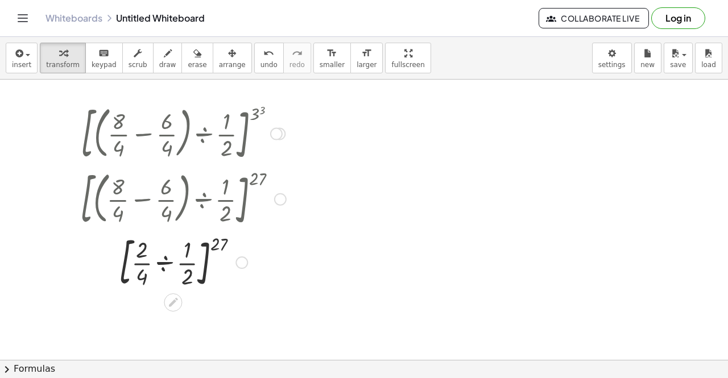
click at [164, 266] on div at bounding box center [183, 261] width 217 height 61
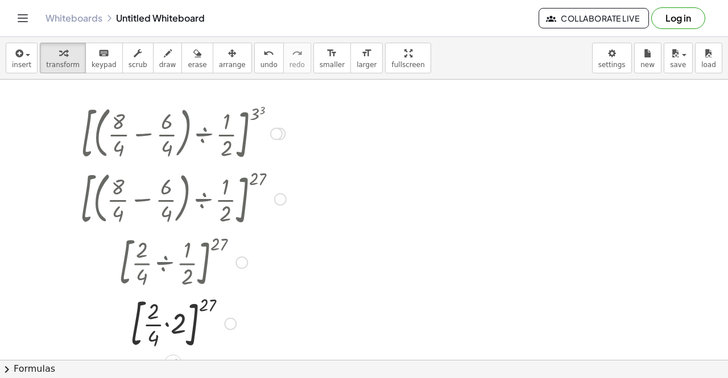
click at [165, 323] on div at bounding box center [183, 322] width 217 height 61
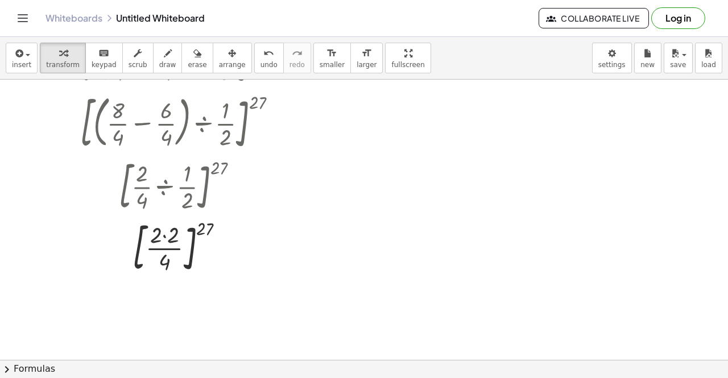
scroll to position [92, 0]
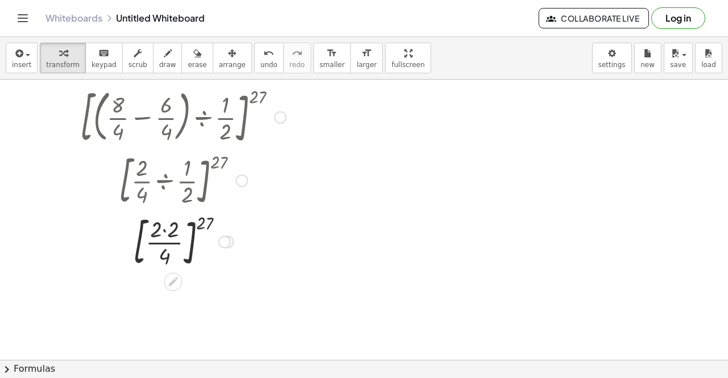
click at [165, 233] on div at bounding box center [183, 241] width 217 height 61
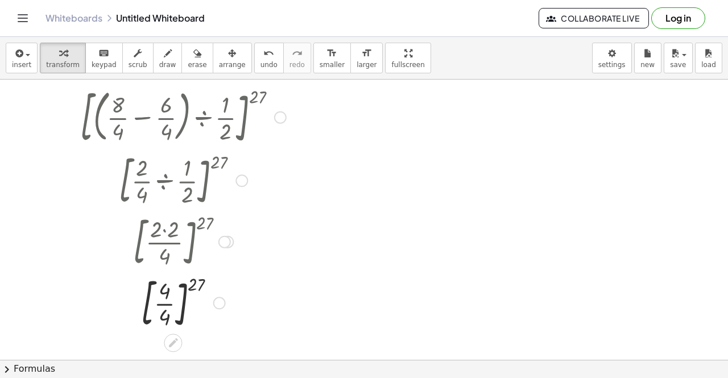
click at [171, 298] on div at bounding box center [183, 302] width 217 height 61
click at [177, 304] on div at bounding box center [183, 303] width 217 height 38
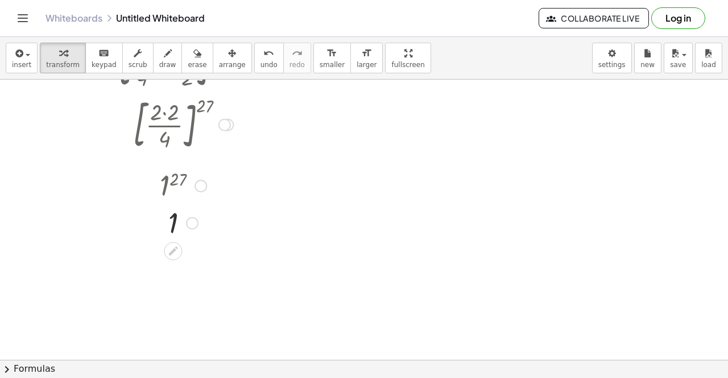
scroll to position [210, 0]
